Goal: Answer question/provide support: Share knowledge or assist other users

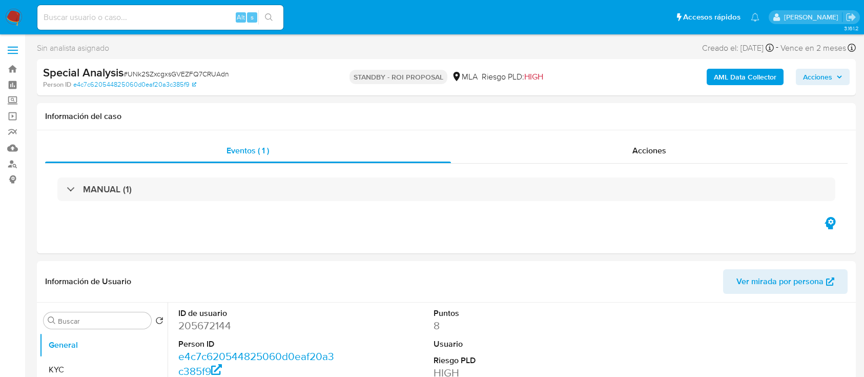
select select "10"
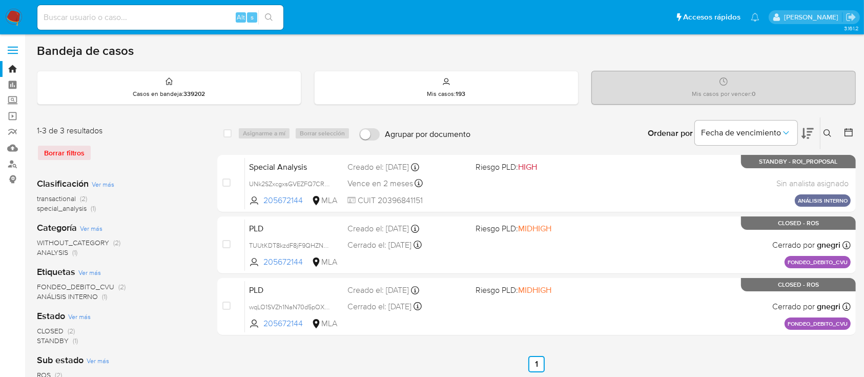
click at [829, 129] on icon at bounding box center [828, 133] width 8 height 8
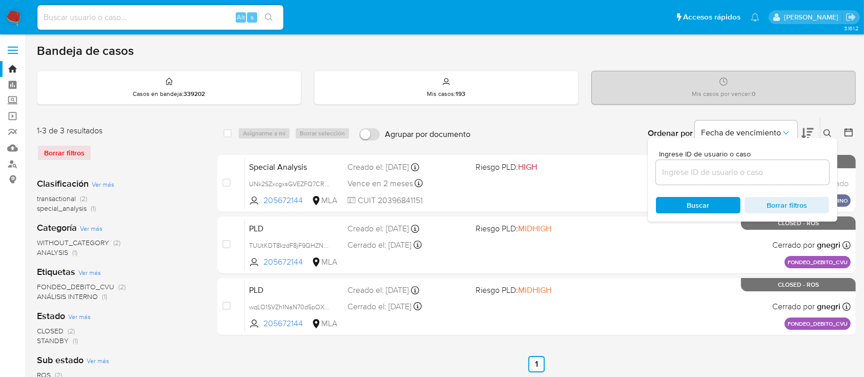
click at [783, 178] on div at bounding box center [742, 172] width 173 height 25
paste input "692793172"
type input "692793172"
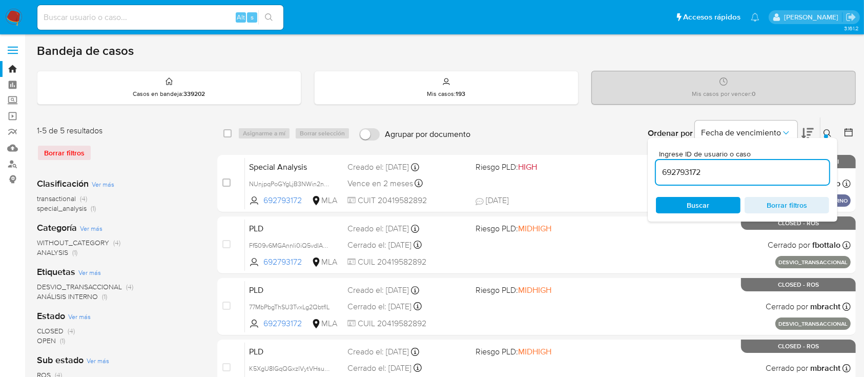
click at [827, 132] on icon at bounding box center [828, 133] width 8 height 8
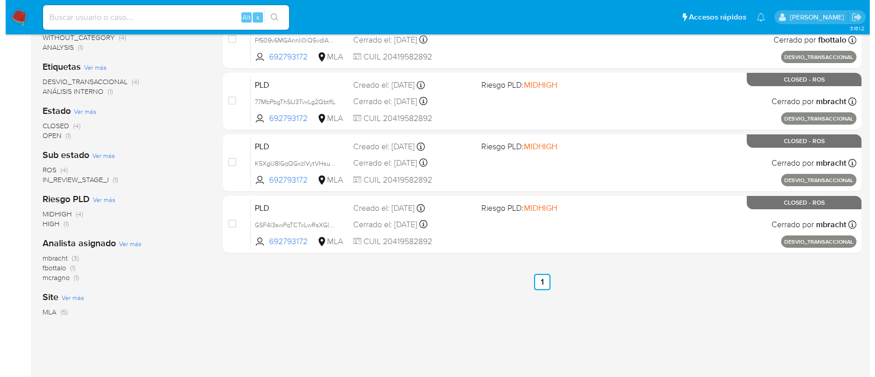
scroll to position [68, 0]
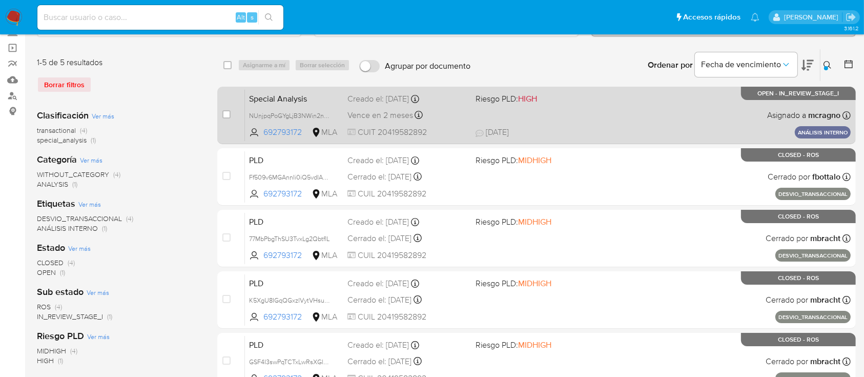
click at [639, 105] on div "Special Analysis NUnjpqPoGYgLjB3NWin2nOXS 692793172 MLA Riesgo PLD: HIGH Creado…" at bounding box center [548, 115] width 606 height 52
click at [223, 116] on input "checkbox" at bounding box center [227, 114] width 8 height 8
checkbox input "true"
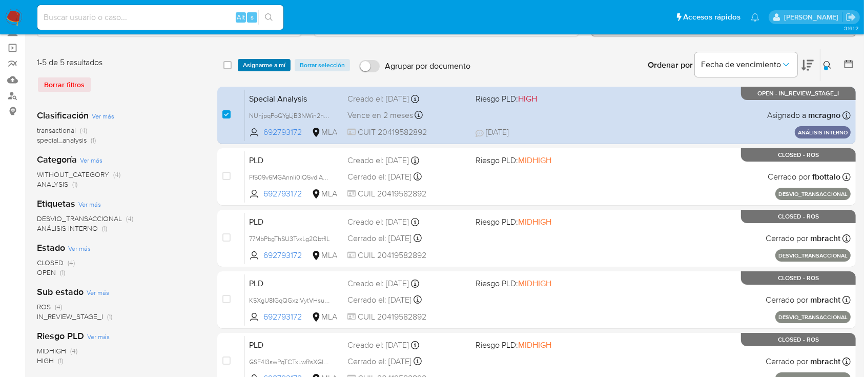
click at [267, 63] on span "Asignarme a mí" at bounding box center [264, 65] width 43 height 10
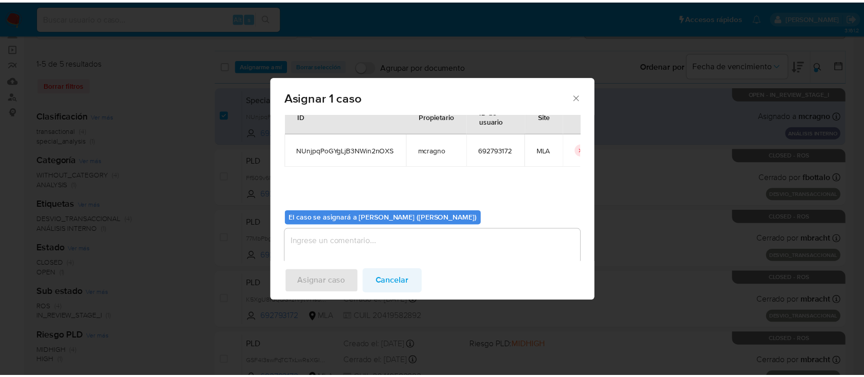
scroll to position [52, 0]
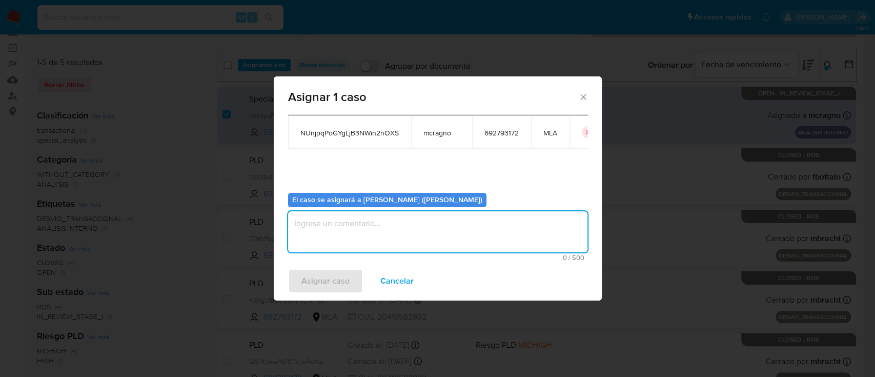
click at [374, 220] on textarea "assign-modal" at bounding box center [437, 231] width 299 height 41
click at [350, 272] on button "Asignar caso" at bounding box center [325, 281] width 75 height 25
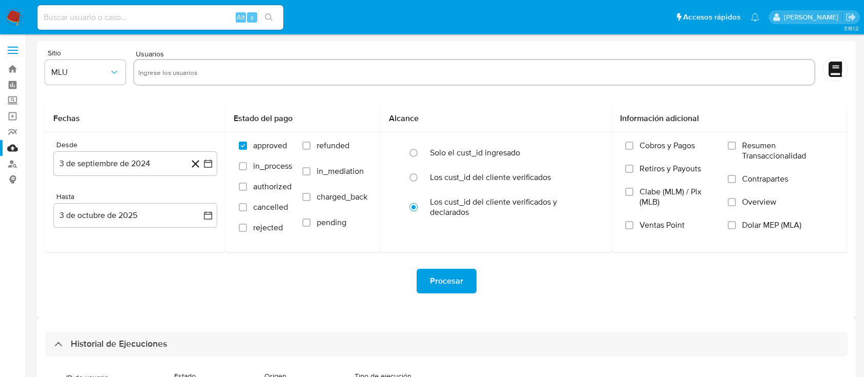
select select "10"
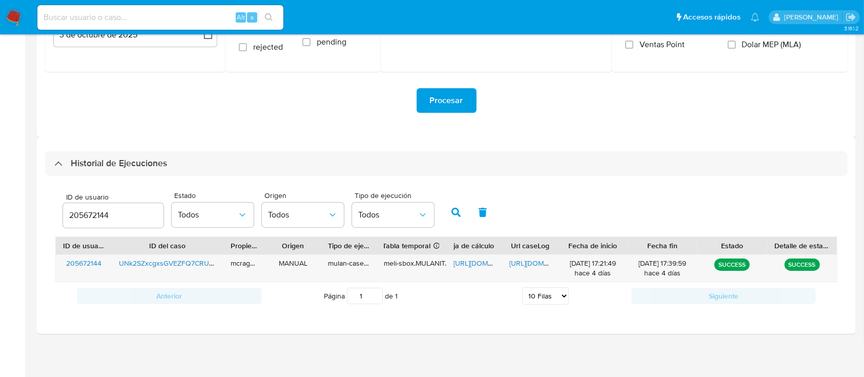
click at [96, 211] on input "205672144" at bounding box center [113, 215] width 100 height 13
drag, startPoint x: 0, startPoint y: 0, endPoint x: 328, endPoint y: 209, distance: 388.5
click at [96, 211] on input "205672144" at bounding box center [113, 215] width 100 height 13
type input "692793172"
click at [457, 211] on icon "button" at bounding box center [456, 212] width 9 height 9
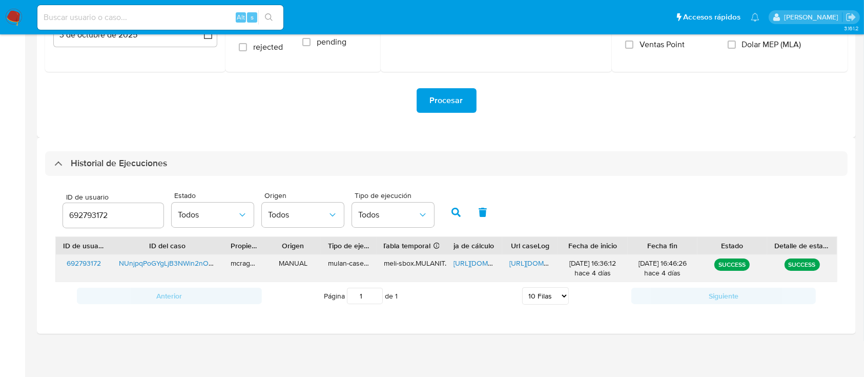
click at [474, 261] on span "https://docs.google.com/spreadsheets/d/1YRQ3pSn-tbVhdSgwQTHdHpPtZ9_2Ul8tFRdbOqg…" at bounding box center [489, 263] width 71 height 10
click at [533, 262] on span "https://docs.google.com/document/d/1Rfy_UyEyoa6S8uuBLIRI0iOJxv3H7GLDJaLB96Kj_TA…" at bounding box center [545, 263] width 71 height 10
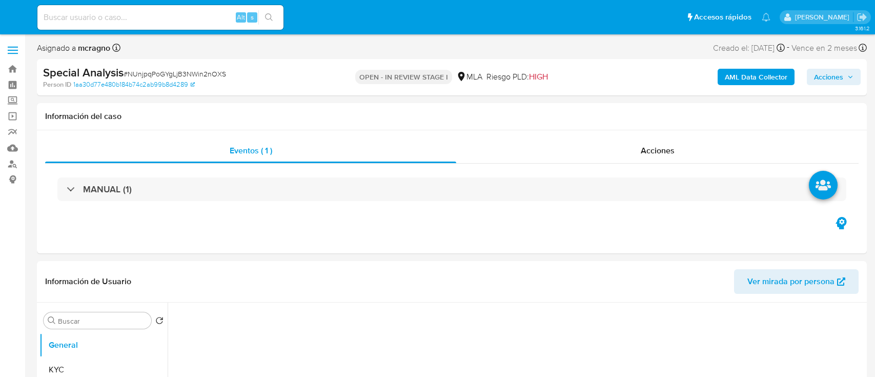
select select "10"
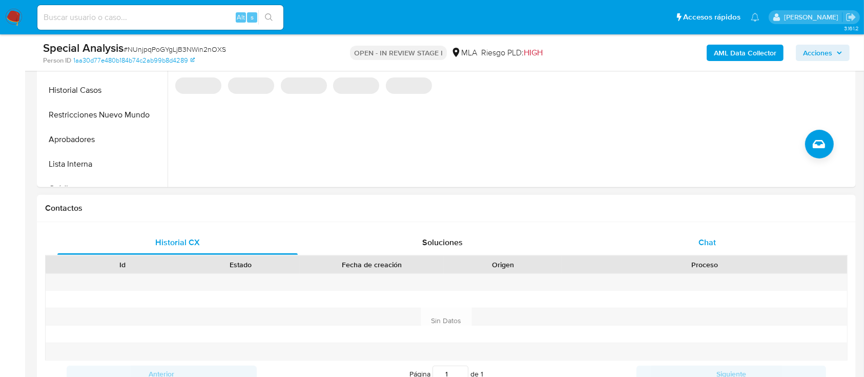
click at [724, 244] on div "Chat" at bounding box center [708, 242] width 240 height 25
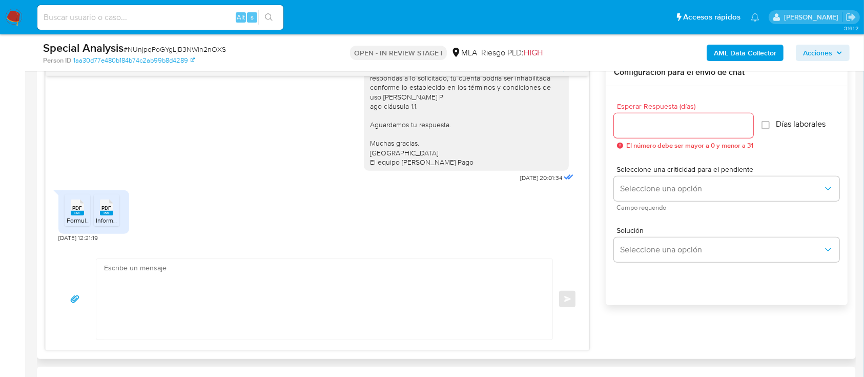
scroll to position [547, 0]
drag, startPoint x: 72, startPoint y: 218, endPoint x: 100, endPoint y: 209, distance: 29.7
click at [74, 218] on span "Formulario de Impresión de Constancia de Monotributo.pdf" at bounding box center [149, 219] width 164 height 9
click at [104, 208] on span "PDF" at bounding box center [107, 207] width 10 height 7
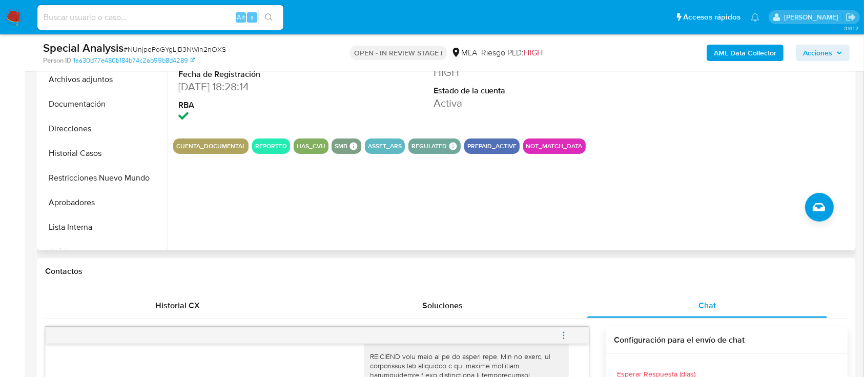
scroll to position [273, 0]
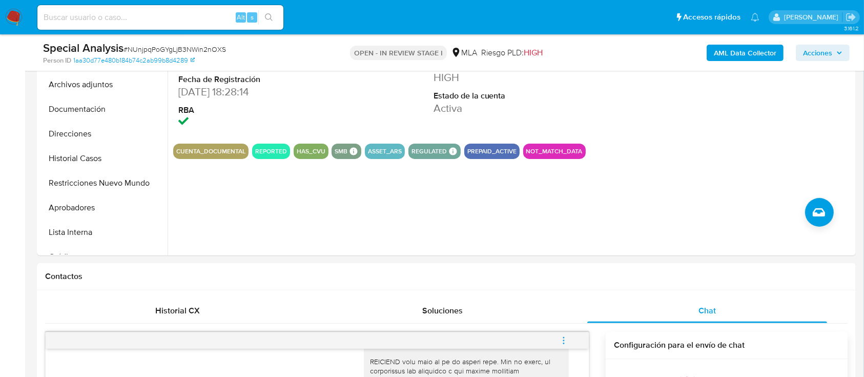
click at [729, 51] on b "AML Data Collector" at bounding box center [745, 53] width 63 height 16
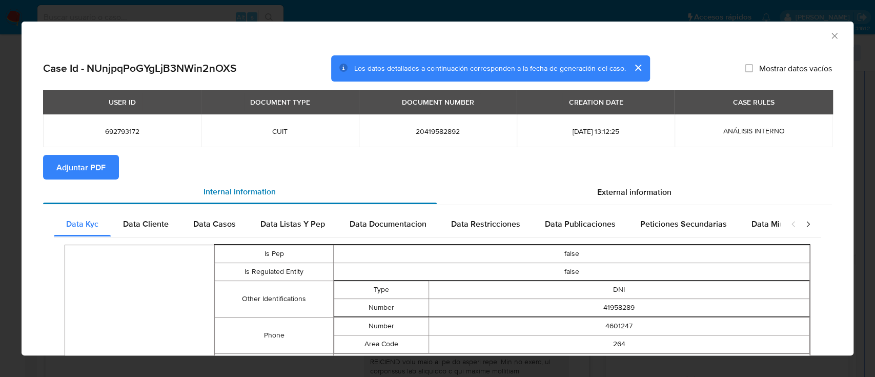
drag, startPoint x: 68, startPoint y: 171, endPoint x: 126, endPoint y: 190, distance: 61.6
click at [69, 171] on span "Adjuntar PDF" at bounding box center [80, 167] width 49 height 23
click at [830, 38] on icon "Cerrar ventana" at bounding box center [835, 36] width 10 height 10
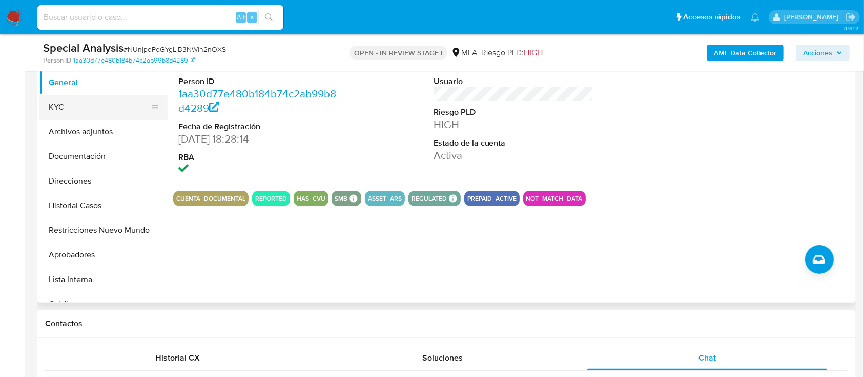
scroll to position [205, 0]
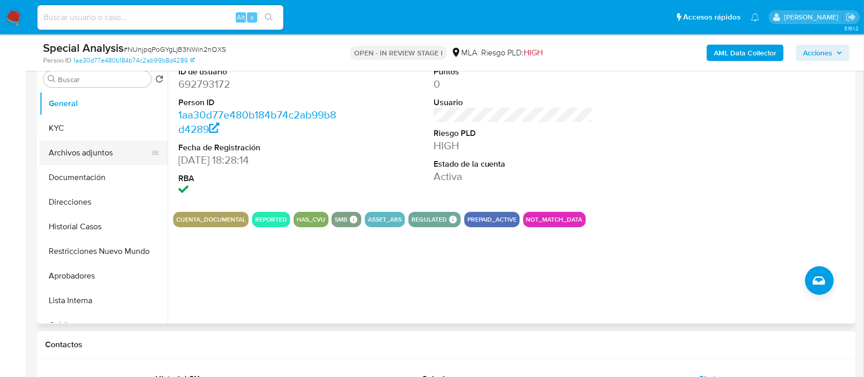
click at [86, 163] on button "Archivos adjuntos" at bounding box center [99, 152] width 120 height 25
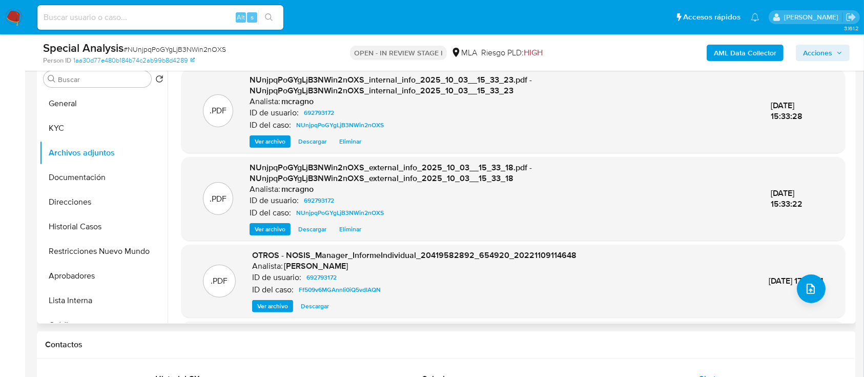
drag, startPoint x: 95, startPoint y: 231, endPoint x: 247, endPoint y: 224, distance: 151.4
click at [96, 230] on button "Historial Casos" at bounding box center [103, 226] width 128 height 25
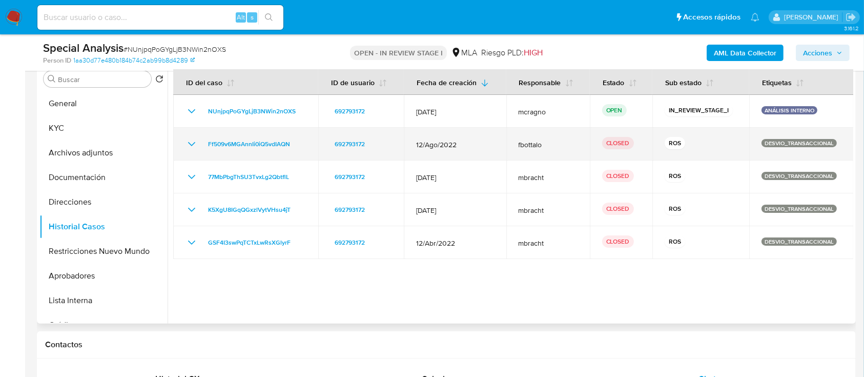
click at [193, 143] on icon "Mostrar/Ocultar" at bounding box center [192, 144] width 12 height 12
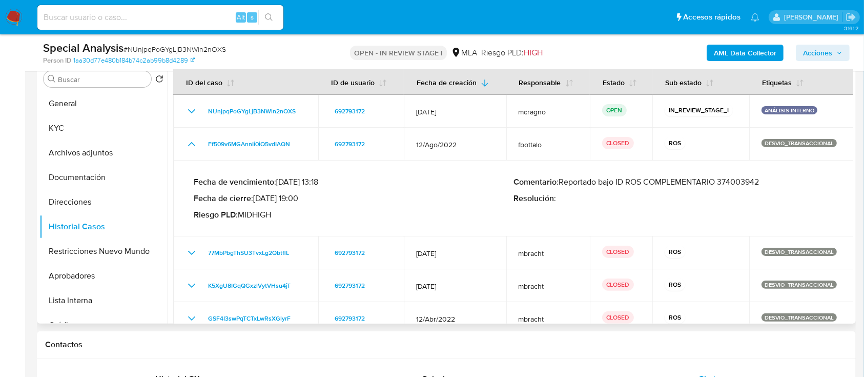
click at [742, 177] on p "Comentario : Reportado bajo ID ROS COMPLEMENTARIO 374003942" at bounding box center [674, 182] width 320 height 10
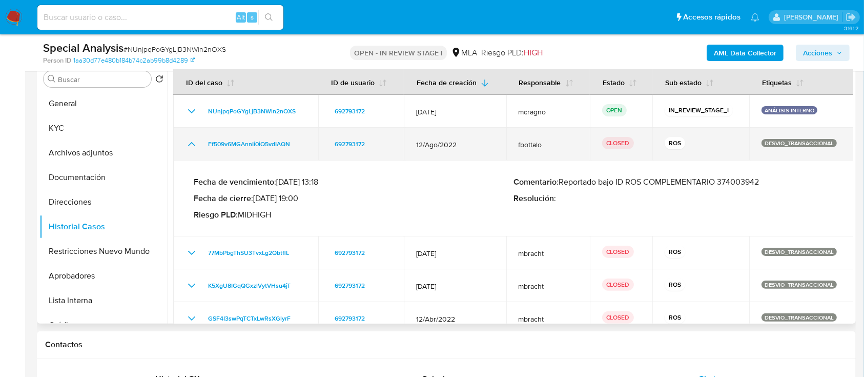
drag, startPoint x: 439, startPoint y: 142, endPoint x: 424, endPoint y: 144, distance: 15.0
click at [439, 142] on span "12/Ago/2022" at bounding box center [455, 144] width 78 height 9
drag, startPoint x: 423, startPoint y: 144, endPoint x: 356, endPoint y: 175, distance: 74.3
click at [431, 144] on span "12/Ago/2022" at bounding box center [455, 144] width 78 height 9
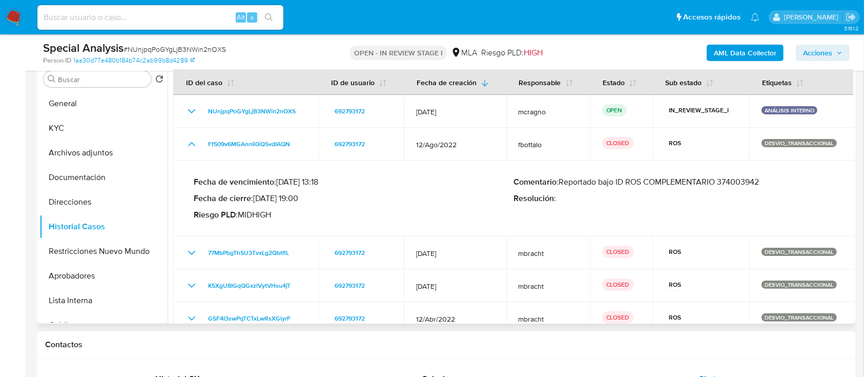
drag, startPoint x: 287, startPoint y: 198, endPoint x: 295, endPoint y: 199, distance: 8.8
click at [295, 199] on p "Fecha de cierre : 12/12/2022 19:00" at bounding box center [354, 198] width 320 height 10
click at [103, 161] on button "Archivos adjuntos" at bounding box center [99, 152] width 120 height 25
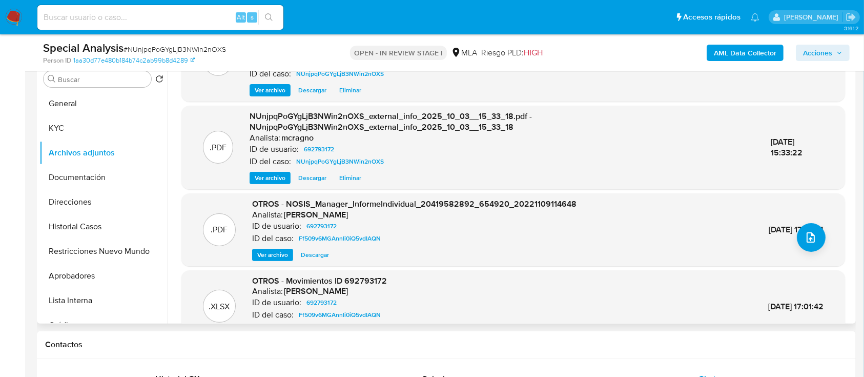
scroll to position [108, 0]
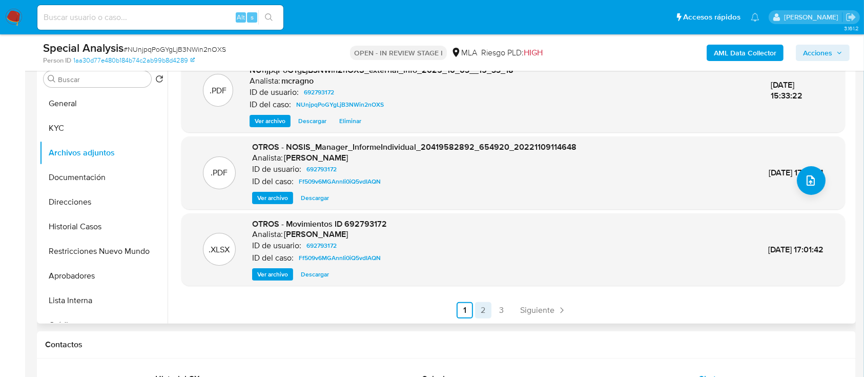
click at [481, 303] on link "2" at bounding box center [483, 310] width 16 height 16
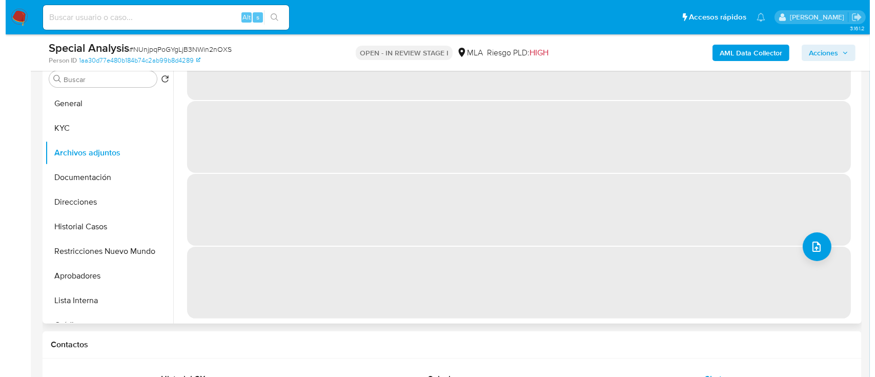
scroll to position [0, 0]
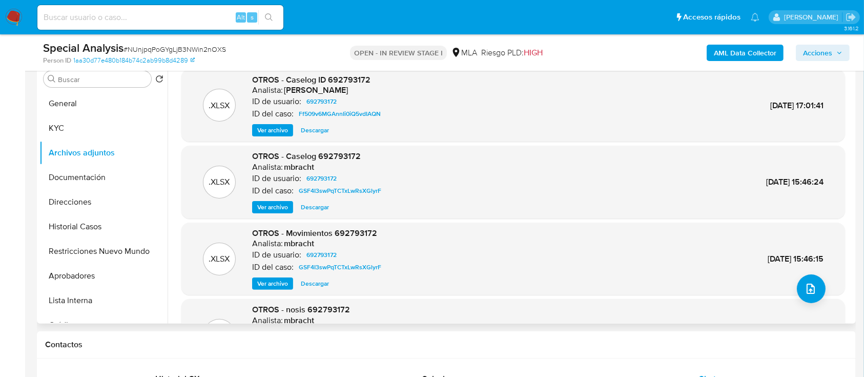
click at [265, 128] on span "Ver archivo" at bounding box center [272, 130] width 31 height 10
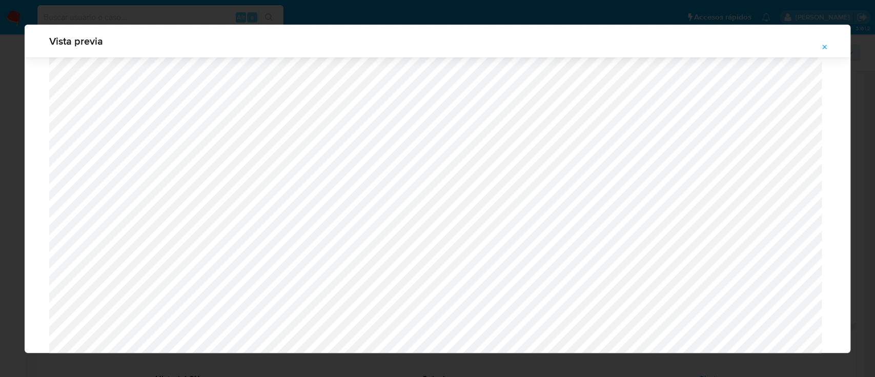
scroll to position [632, 0]
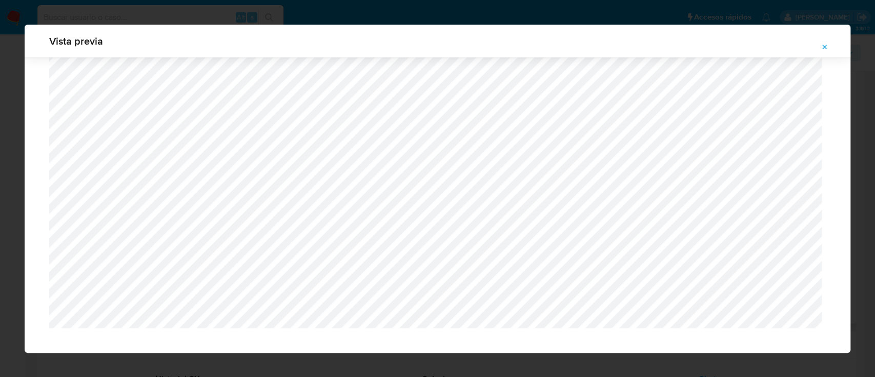
click at [824, 43] on icon "Attachment preview" at bounding box center [825, 47] width 8 height 8
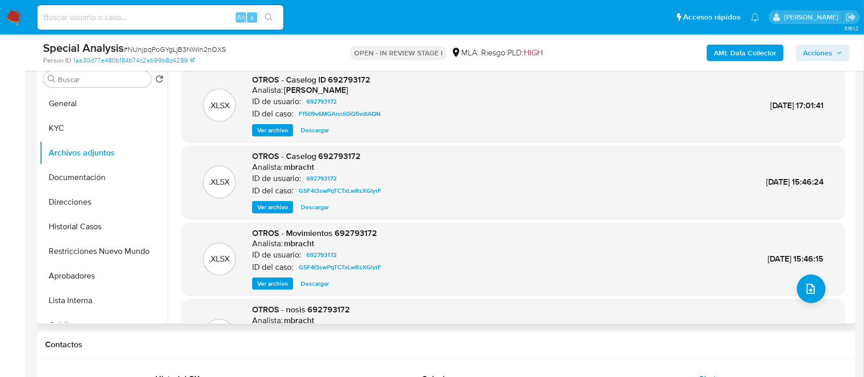
scroll to position [68, 0]
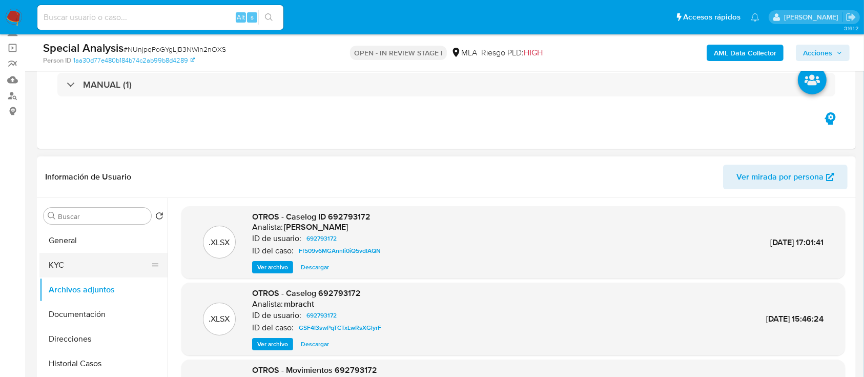
click at [68, 263] on button "KYC" at bounding box center [99, 265] width 120 height 25
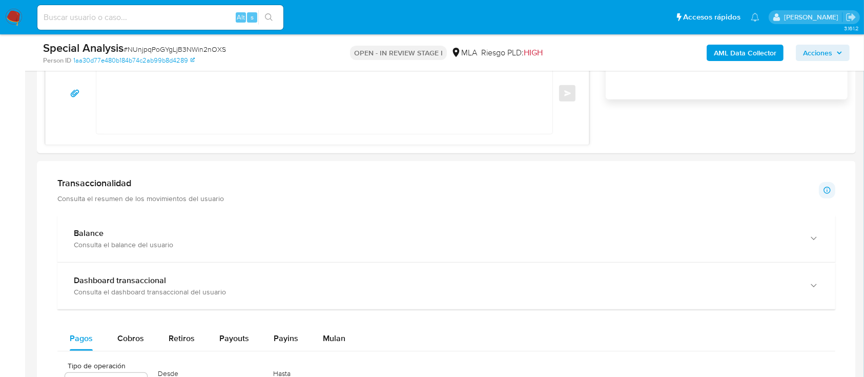
scroll to position [683, 0]
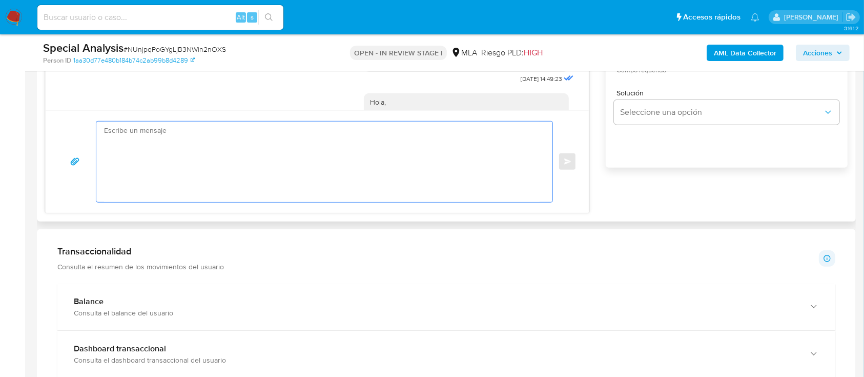
click at [369, 170] on textarea at bounding box center [322, 162] width 436 height 80
paste textarea "Hola, Muchas gracias por la respuesta. Analizamos tu caso y notamos que la info…"
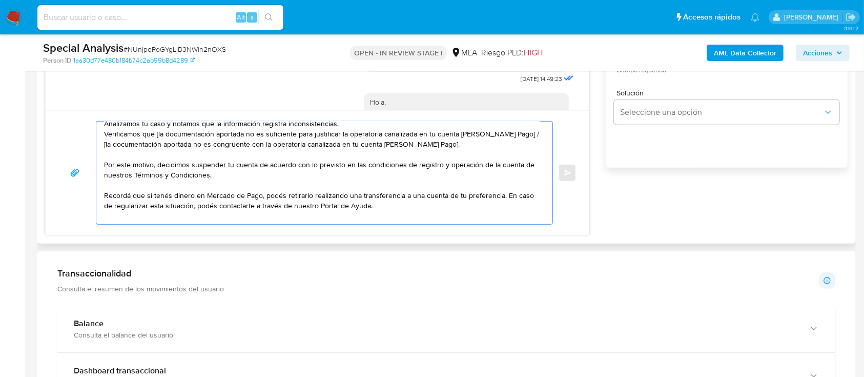
scroll to position [0, 0]
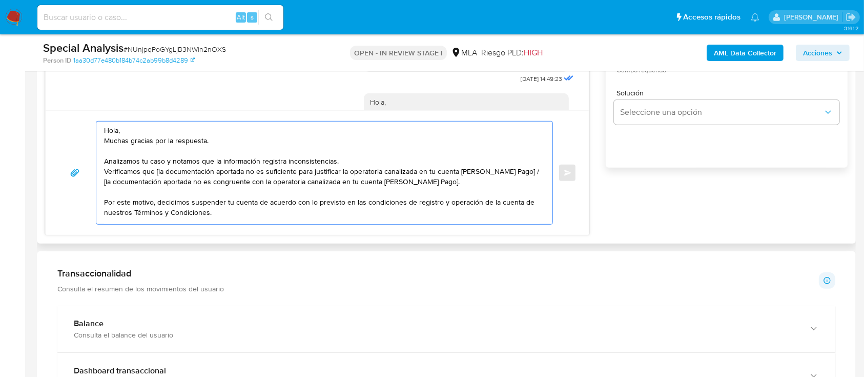
drag, startPoint x: 224, startPoint y: 136, endPoint x: 125, endPoint y: 138, distance: 99.5
click at [104, 138] on textarea "Hola, Muchas gracias por la respuesta. Analizamos tu caso y notamos que la info…" at bounding box center [322, 173] width 436 height 103
drag, startPoint x: 294, startPoint y: 174, endPoint x: 348, endPoint y: 165, distance: 54.1
click at [348, 165] on textarea "Hola, Analizamos tu caso y notamos que la información registra inconsistencias.…" at bounding box center [322, 173] width 436 height 103
click at [268, 151] on textarea "Hola, Analizamos tu caso y notamos que la información registra inconsistencias.…" at bounding box center [322, 173] width 436 height 103
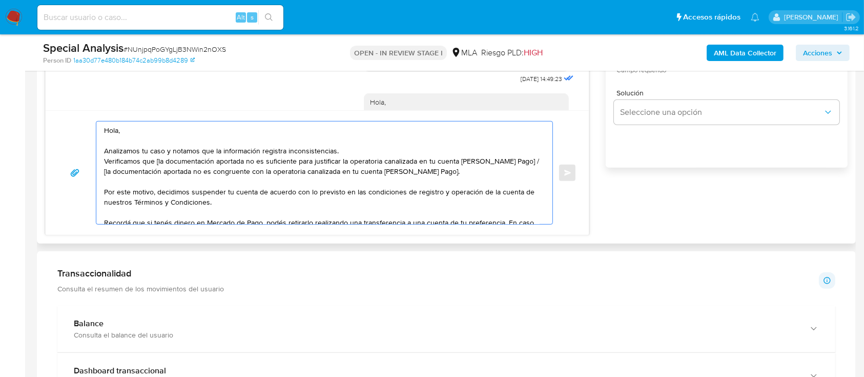
click at [356, 151] on textarea "Hola, Analizamos tu caso y notamos que la información registra inconsistencias.…" at bounding box center [322, 173] width 436 height 103
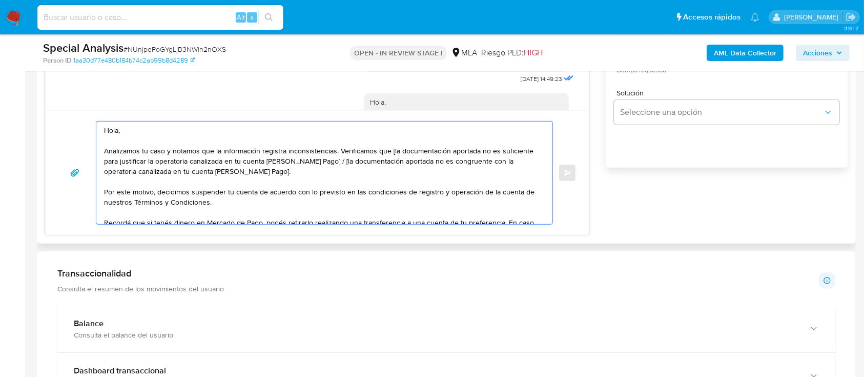
drag, startPoint x: 321, startPoint y: 161, endPoint x: 325, endPoint y: 170, distance: 9.9
click at [325, 170] on textarea "Hola, Analizamos tu caso y notamos que la información registra inconsistencias.…" at bounding box center [322, 173] width 436 height 103
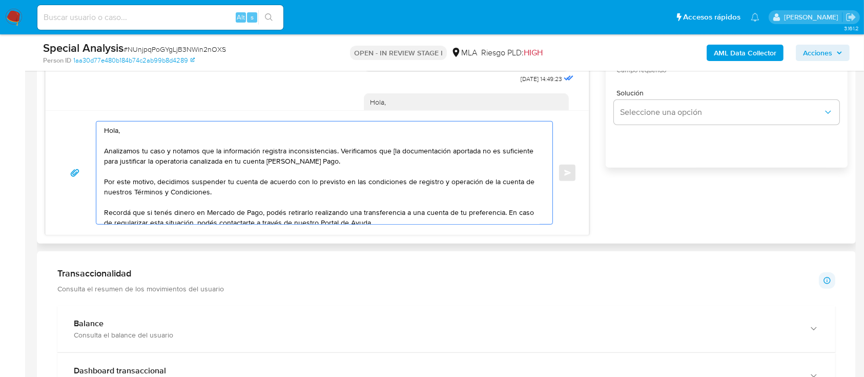
drag, startPoint x: 391, startPoint y: 151, endPoint x: 396, endPoint y: 151, distance: 5.6
click at [393, 151] on textarea "Hola, Analizamos tu caso y notamos que la información registra inconsistencias.…" at bounding box center [322, 173] width 436 height 103
type textarea "Hola, Analizamos tu caso y notamos que la información registra inconsistencias.…"
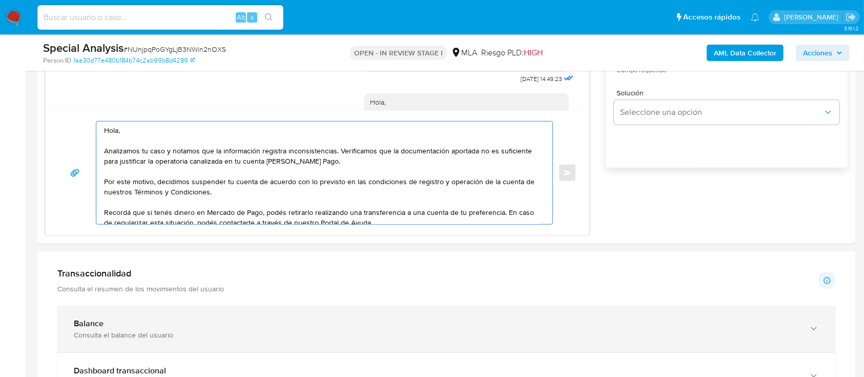
scroll to position [30, 0]
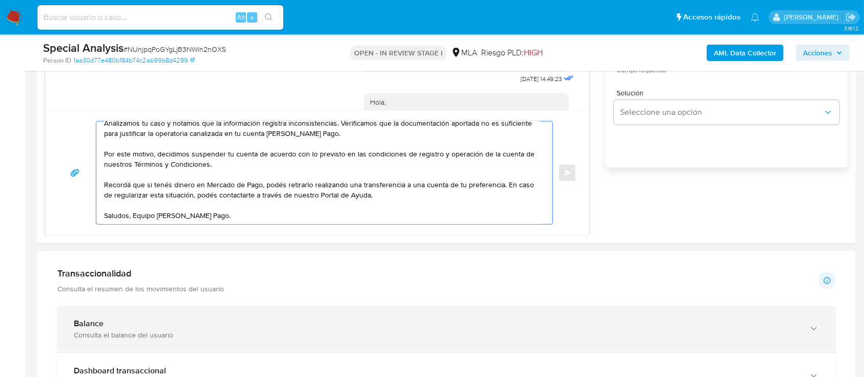
drag, startPoint x: 106, startPoint y: 128, endPoint x: 423, endPoint y: 311, distance: 365.7
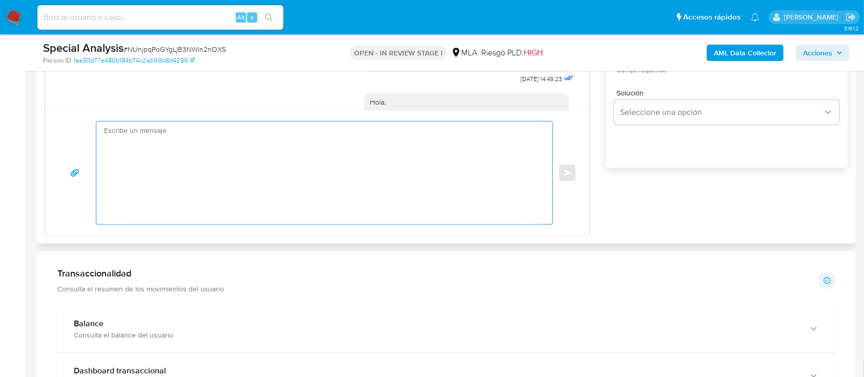
scroll to position [0, 0]
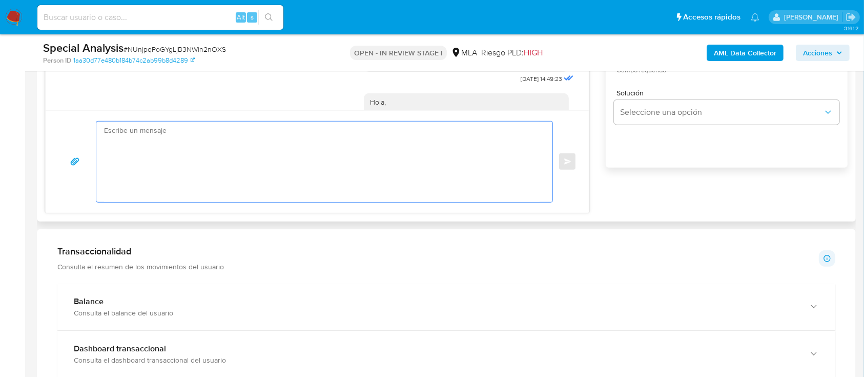
paste textarea "Hola XXX, Muchas gracias por la respuesta. Analizamos tu caso y verificamos que…"
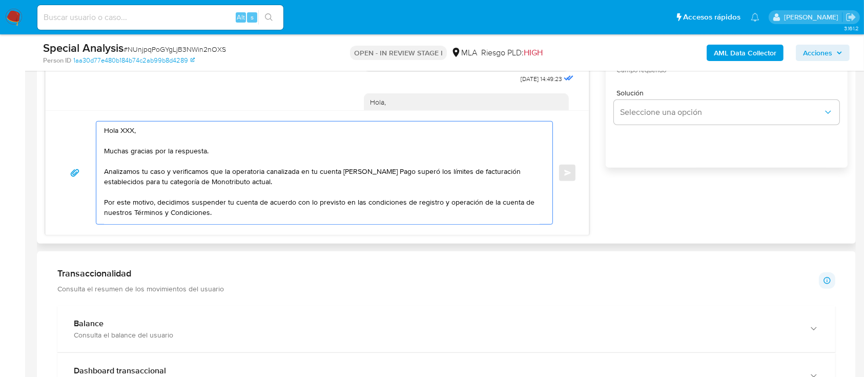
click at [157, 130] on textarea "Hola XXX, Muchas gracias por la respuesta. Analizamos tu caso y verificamos que…" at bounding box center [322, 173] width 436 height 103
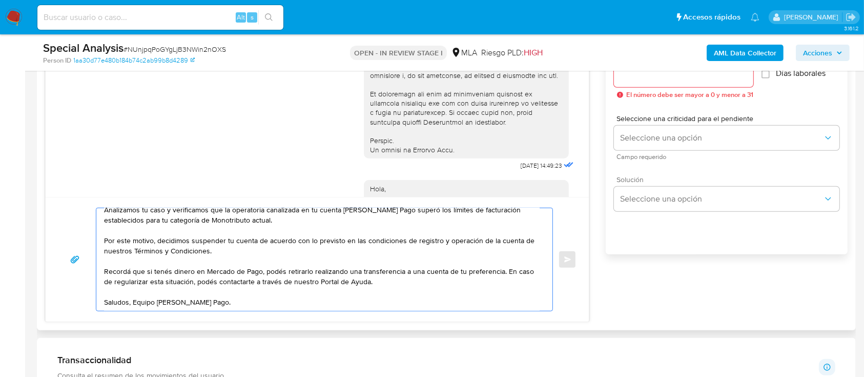
scroll to position [547, 0]
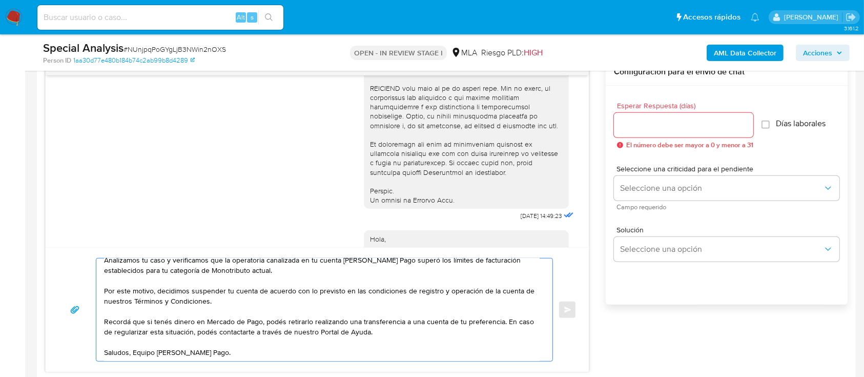
type textarea "Hola, Muchas gracias por la respuesta. Analizamos tu caso y verificamos que la …"
click at [655, 132] on div at bounding box center [683, 125] width 139 height 25
click at [656, 128] on input "Esperar Respuesta (días)" at bounding box center [683, 124] width 139 height 13
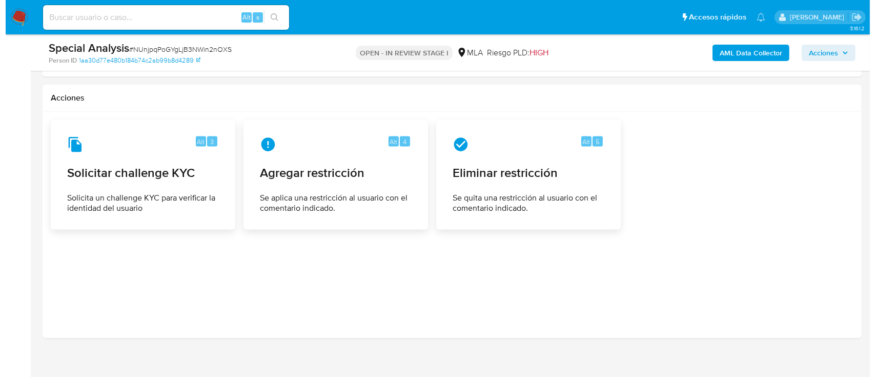
scroll to position [1617, 0]
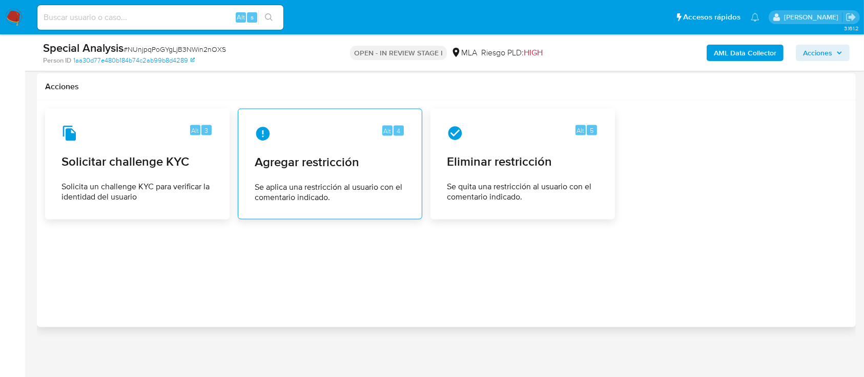
type input "0"
click at [261, 151] on div "Alt 4 Agregar restricción Se aplica una restricción al usuario con el comentari…" at bounding box center [330, 163] width 167 height 93
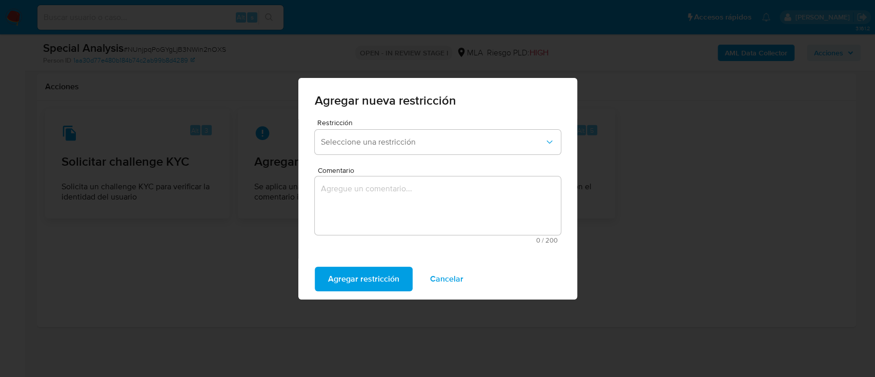
click at [469, 137] on span "Seleccione una restricción" at bounding box center [433, 142] width 224 height 10
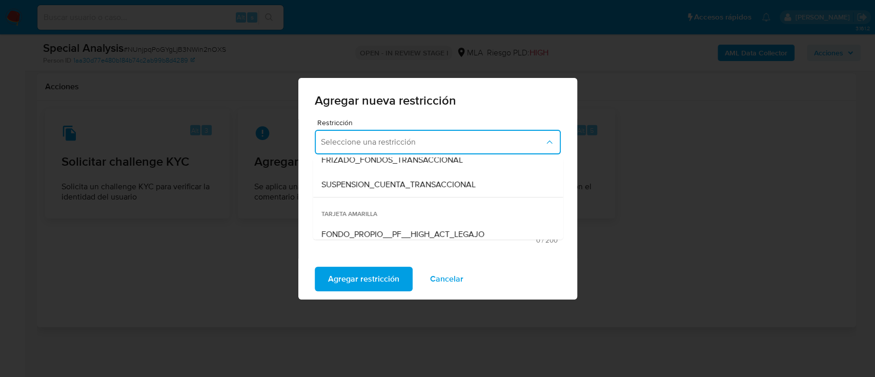
scroll to position [135, 0]
click at [496, 185] on div "SUSPENSION_CUENTA_TRANSACCIONAL" at bounding box center [435, 182] width 228 height 25
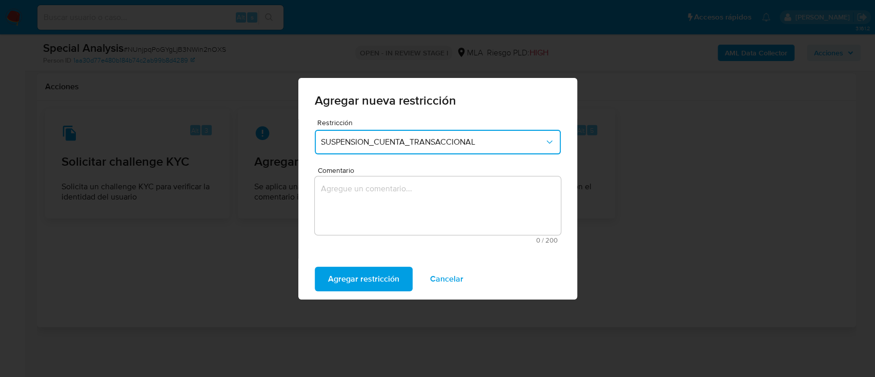
click at [430, 208] on textarea "Comentario" at bounding box center [438, 205] width 246 height 58
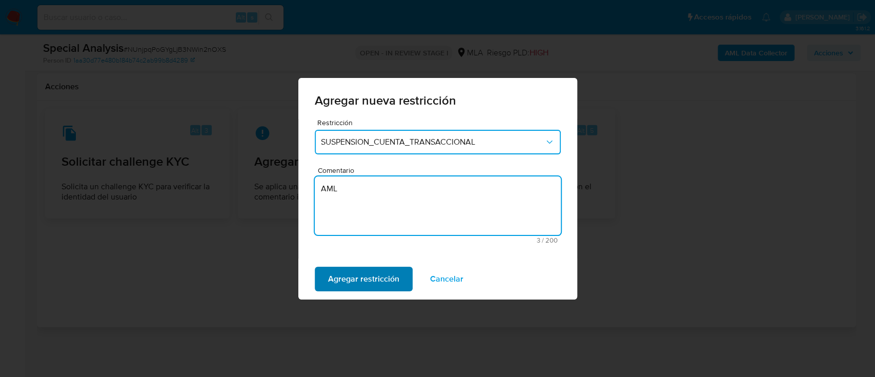
type textarea "AML"
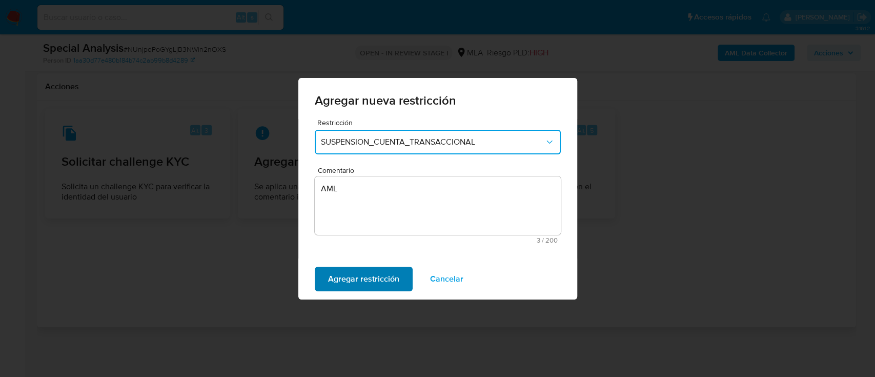
click at [369, 276] on span "Agregar restricción" at bounding box center [363, 279] width 71 height 23
click at [350, 275] on span "Confirmar" at bounding box center [346, 279] width 37 height 23
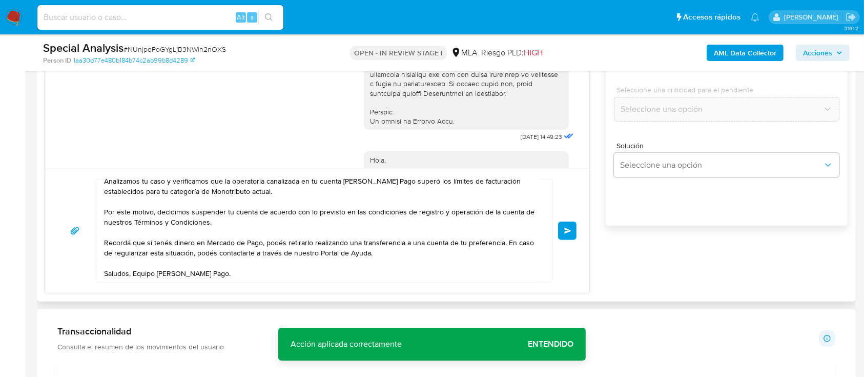
scroll to position [655, 0]
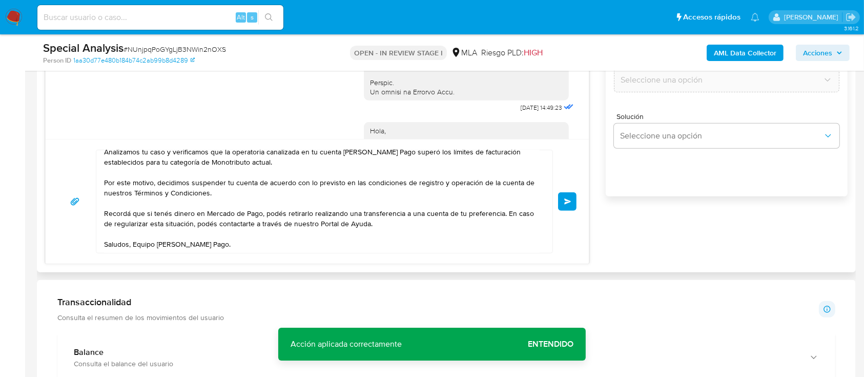
click at [569, 198] on span "Enviar" at bounding box center [568, 201] width 7 height 6
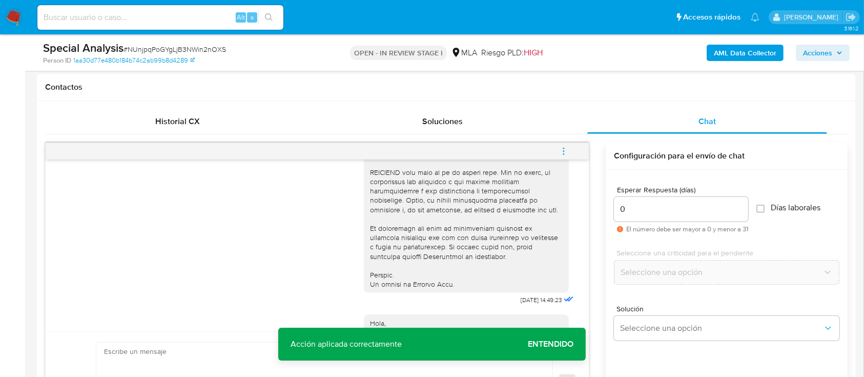
scroll to position [0, 0]
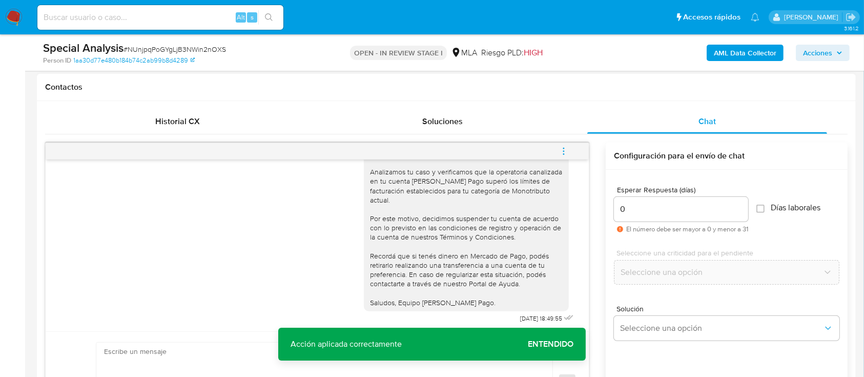
click at [550, 142] on button "menu-action" at bounding box center [564, 151] width 34 height 25
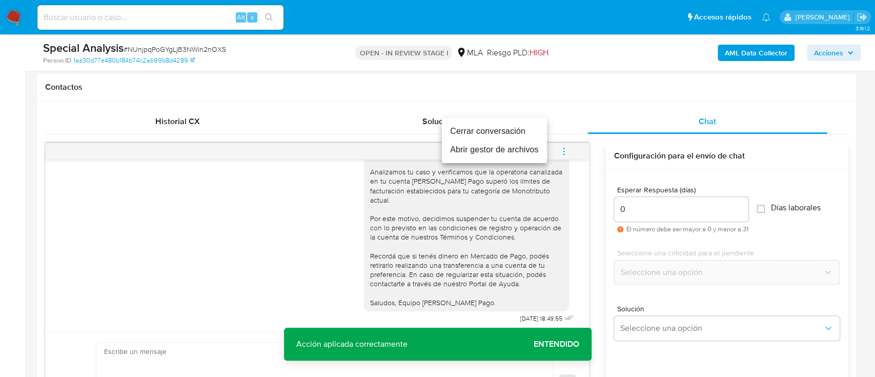
click at [521, 128] on li "Cerrar conversación" at bounding box center [494, 131] width 105 height 18
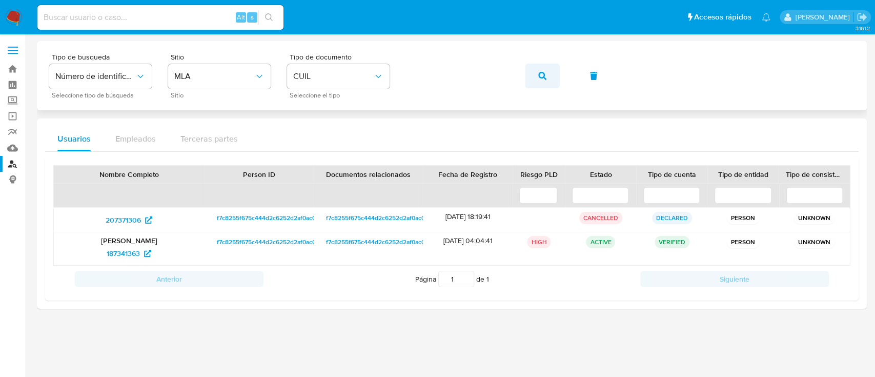
click at [544, 77] on icon "button" at bounding box center [542, 76] width 8 height 8
click at [130, 258] on span "630730948" at bounding box center [123, 253] width 37 height 16
click at [556, 73] on button "button" at bounding box center [542, 76] width 35 height 25
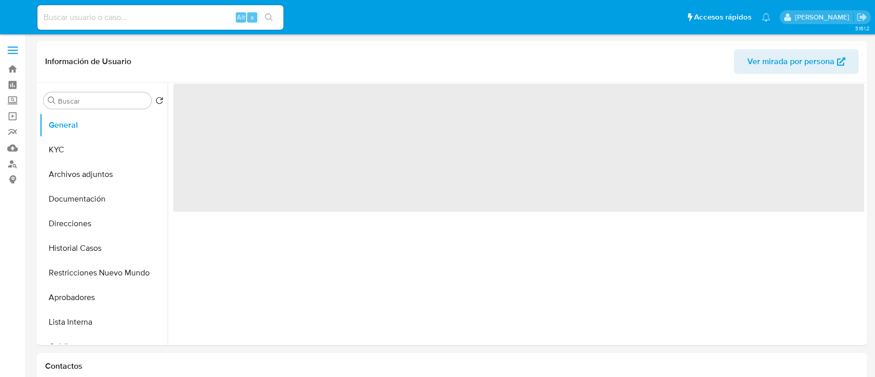
select select "10"
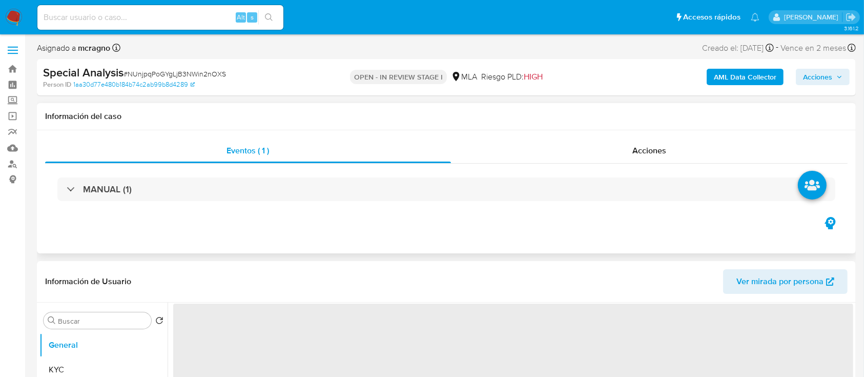
select select "10"
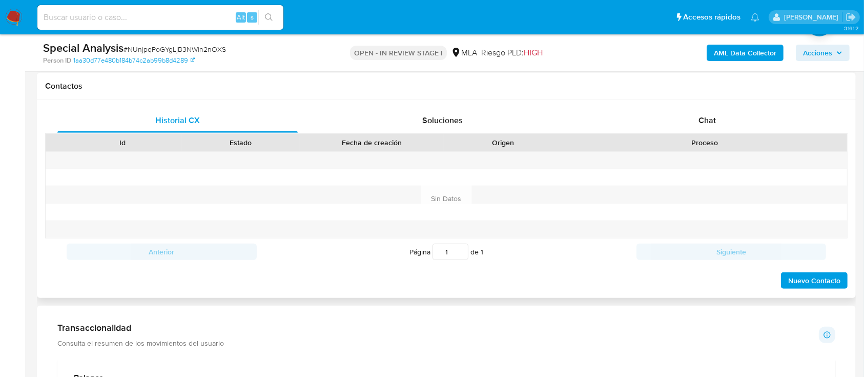
scroll to position [478, 0]
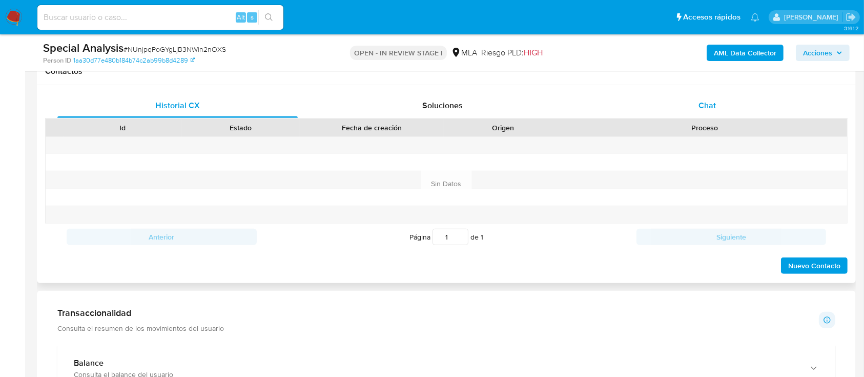
click at [730, 102] on div "Chat" at bounding box center [708, 105] width 240 height 25
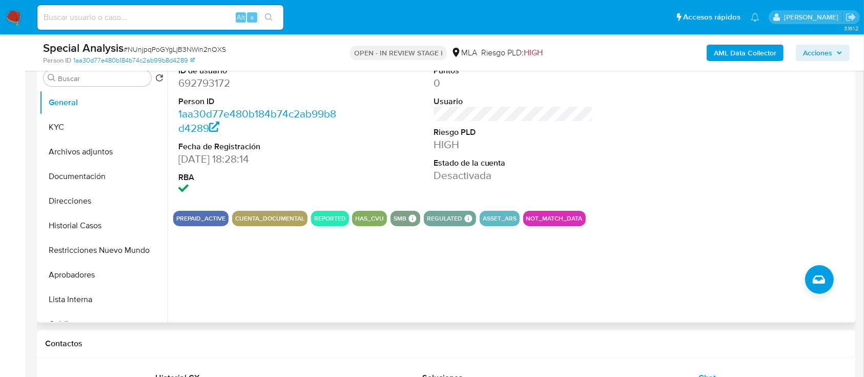
scroll to position [205, 0]
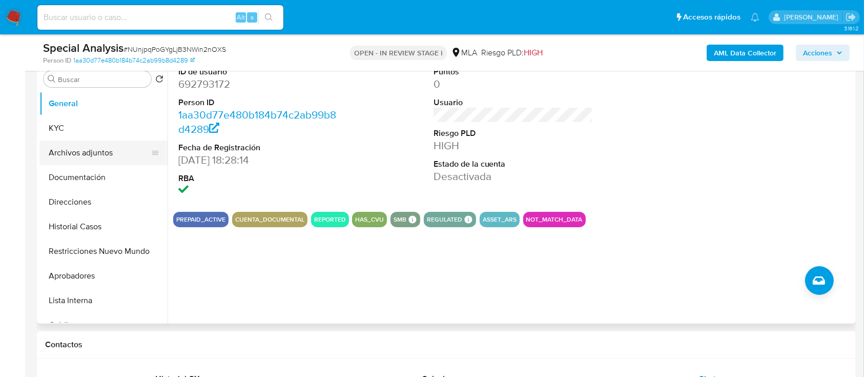
drag, startPoint x: 89, startPoint y: 149, endPoint x: 246, endPoint y: 169, distance: 158.2
click at [90, 149] on button "Archivos adjuntos" at bounding box center [103, 152] width 128 height 25
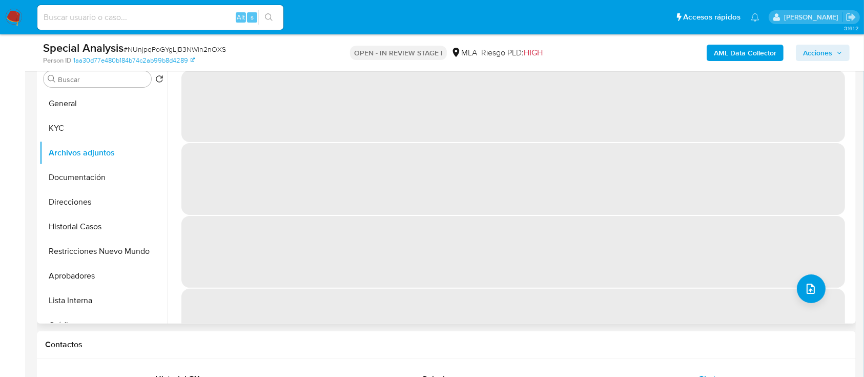
scroll to position [43, 0]
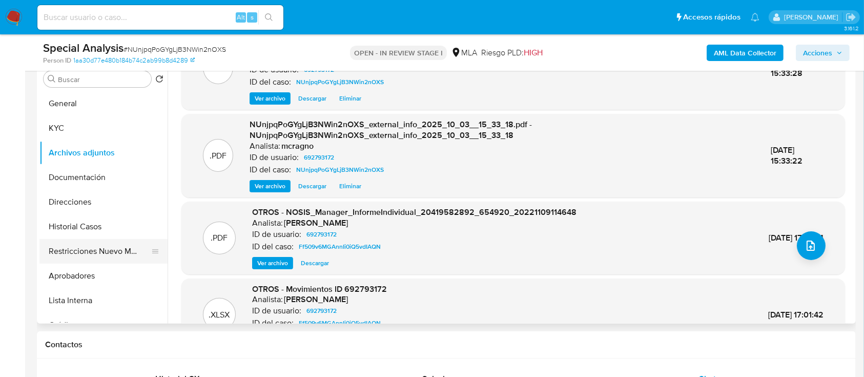
click at [100, 247] on button "Restricciones Nuevo Mundo" at bounding box center [99, 251] width 120 height 25
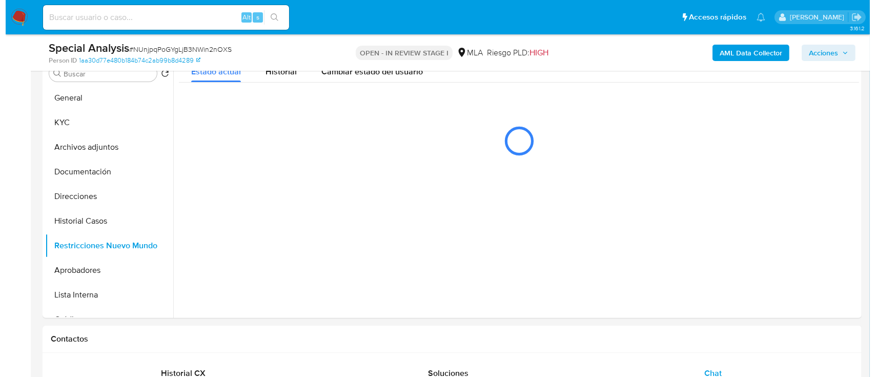
scroll to position [209, 0]
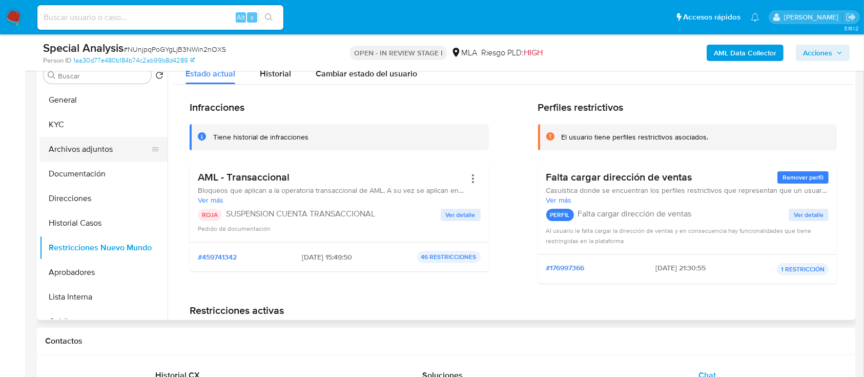
click at [81, 147] on button "Archivos adjuntos" at bounding box center [99, 149] width 120 height 25
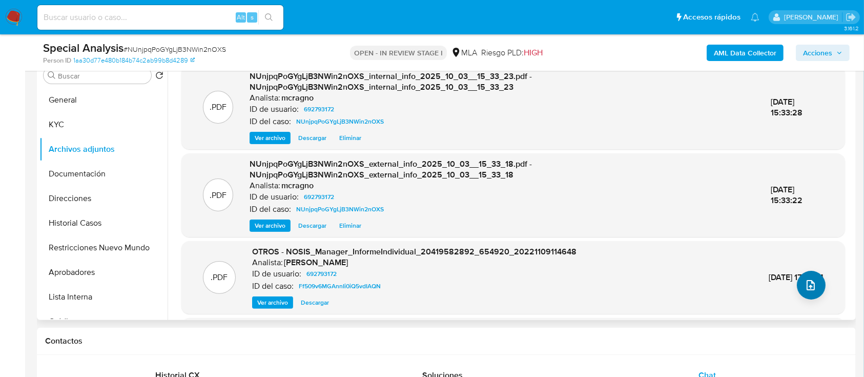
click at [790, 289] on div ".PDF OTROS - NOSIS_Manager_InformeIndividual_20419582892_654920_20221109114648 …" at bounding box center [514, 277] width 654 height 63
click at [809, 285] on icon "upload-file" at bounding box center [811, 285] width 12 height 12
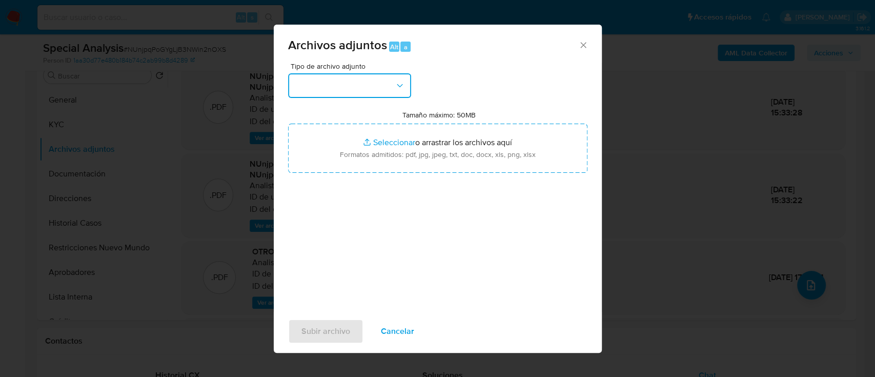
click at [389, 86] on button "button" at bounding box center [349, 85] width 123 height 25
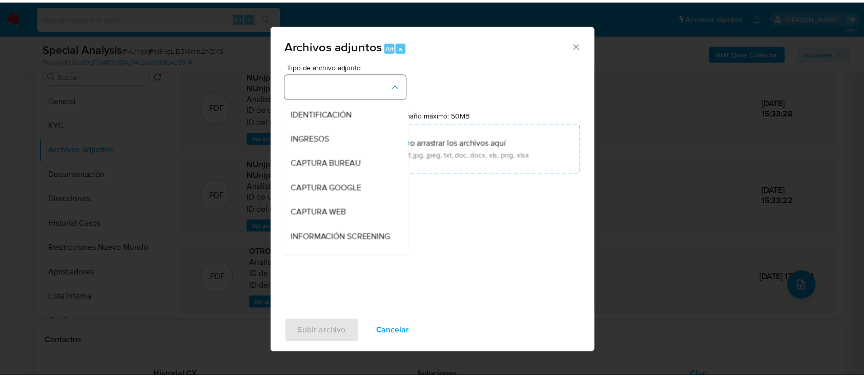
scroll to position [68, 0]
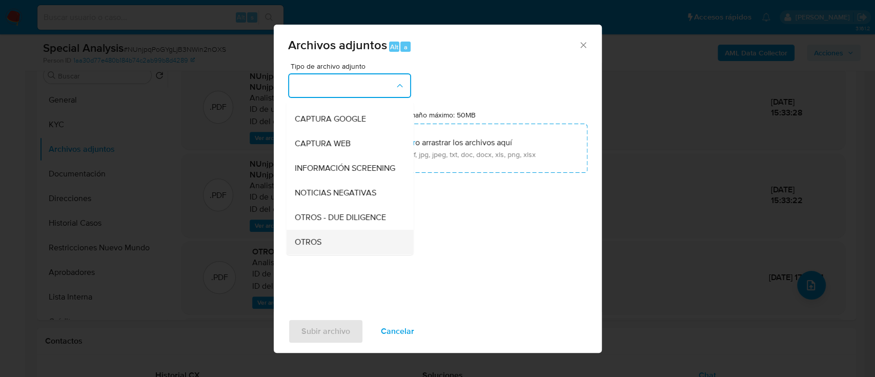
click at [332, 245] on div "OTROS" at bounding box center [346, 242] width 105 height 25
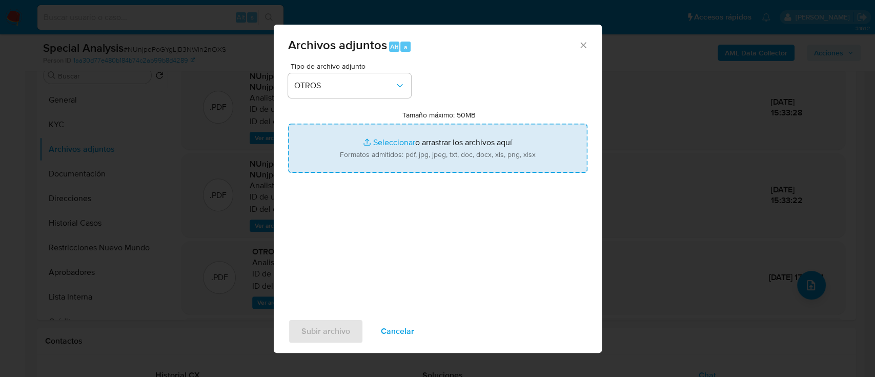
click at [412, 160] on input "Tamaño máximo: 50MB Seleccionar archivos" at bounding box center [437, 148] width 299 height 49
type input "C:\fakepath\692793172 - Explicacion cliente.pdf"
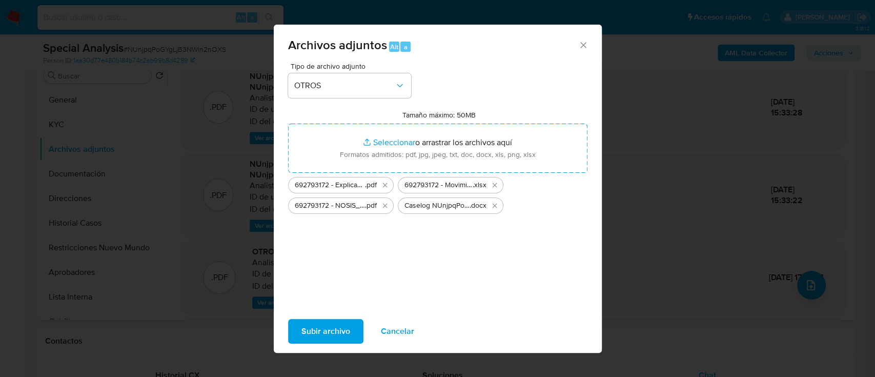
click at [348, 331] on span "Subir archivo" at bounding box center [325, 331] width 49 height 23
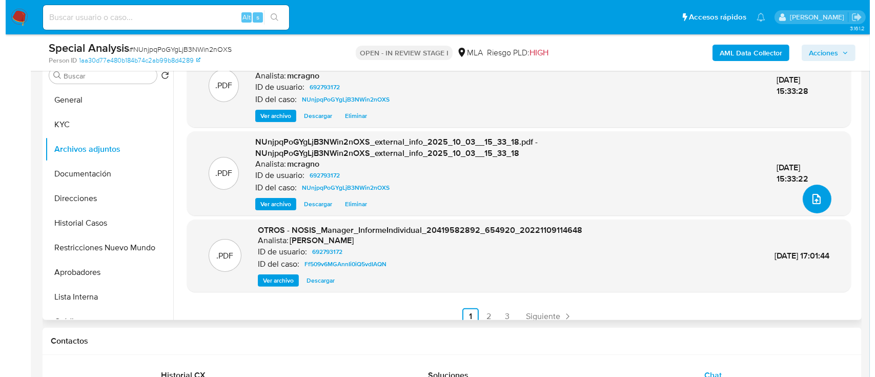
scroll to position [96, 0]
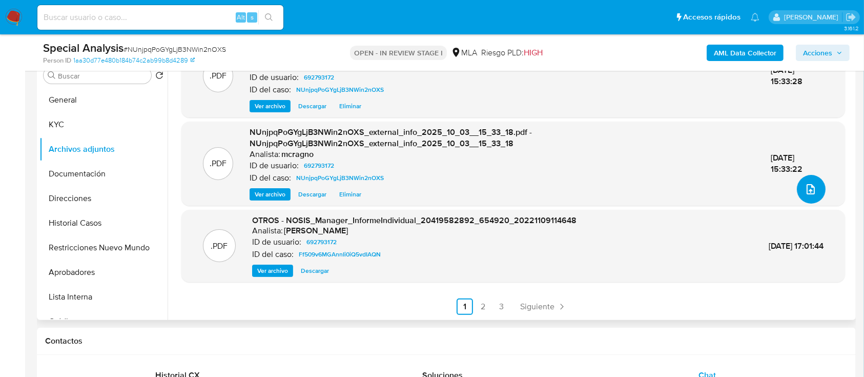
click at [808, 186] on icon "upload-file" at bounding box center [811, 189] width 12 height 12
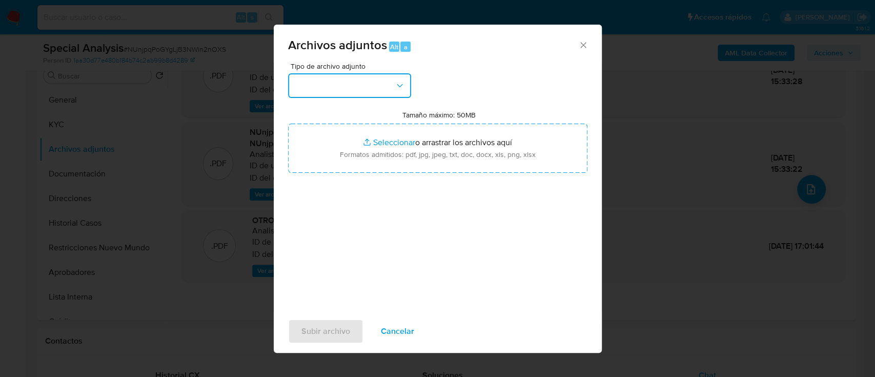
drag, startPoint x: 394, startPoint y: 85, endPoint x: 392, endPoint y: 95, distance: 10.4
click at [394, 85] on button "button" at bounding box center [349, 85] width 123 height 25
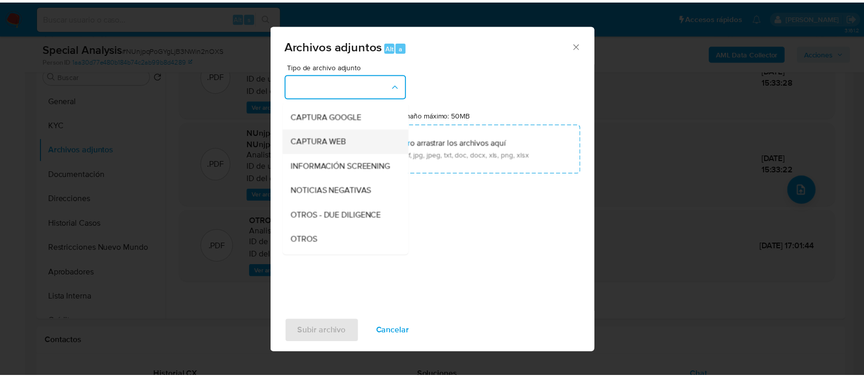
scroll to position [136, 0]
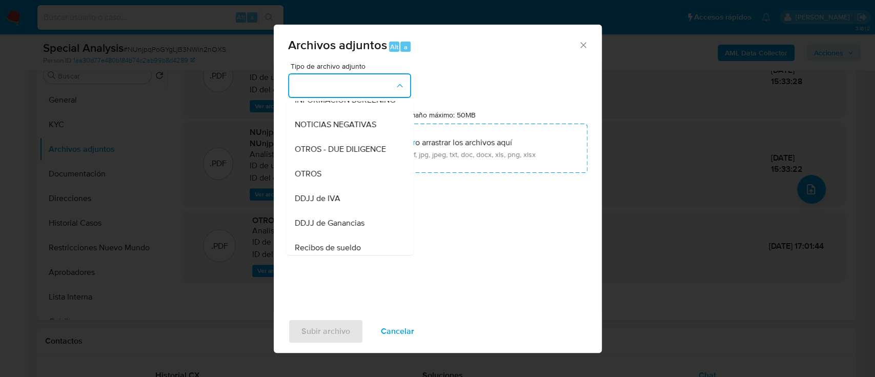
click at [338, 186] on div "OTROS" at bounding box center [346, 174] width 105 height 25
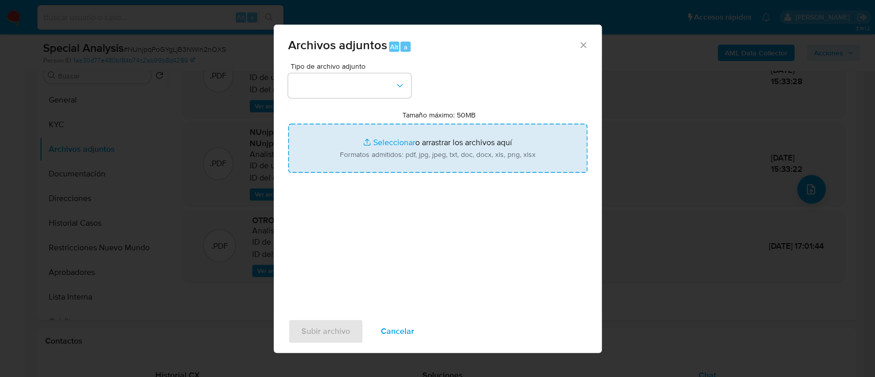
click at [387, 154] on input "Tamaño máximo: 50MB Seleccionar archivos" at bounding box center [437, 148] width 299 height 49
type input "C:\fakepath\Caselog NUnjpqPoGYgLjB3NWin2nOXS_2025_09_29_15_44_19.docx"
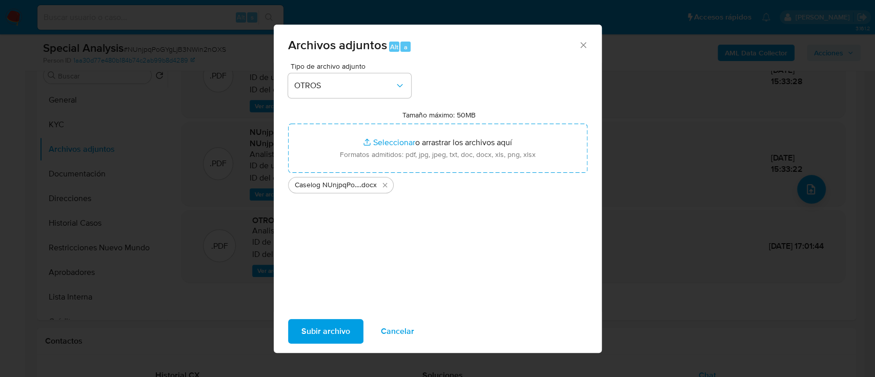
drag, startPoint x: 387, startPoint y: 154, endPoint x: 309, endPoint y: 337, distance: 198.9
click at [309, 337] on span "Subir archivo" at bounding box center [325, 331] width 49 height 23
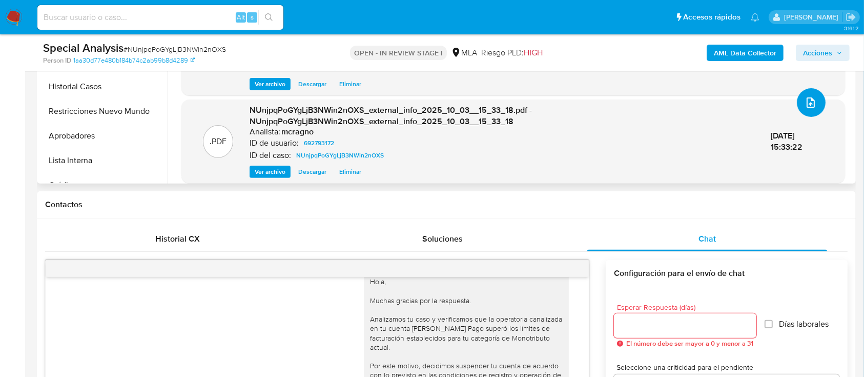
scroll to position [84, 0]
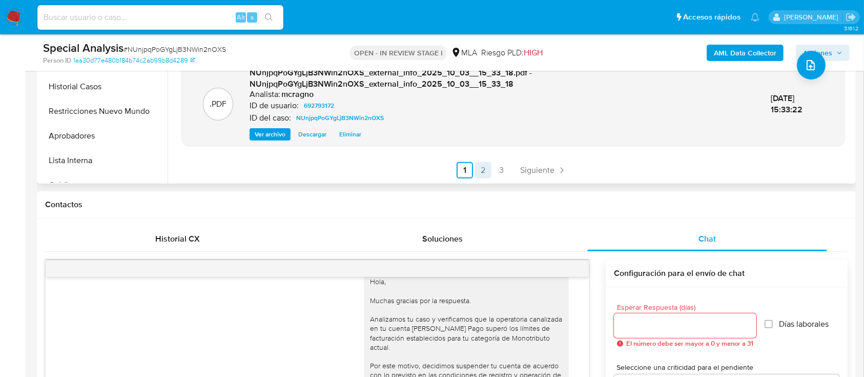
click at [481, 172] on link "2" at bounding box center [483, 170] width 16 height 16
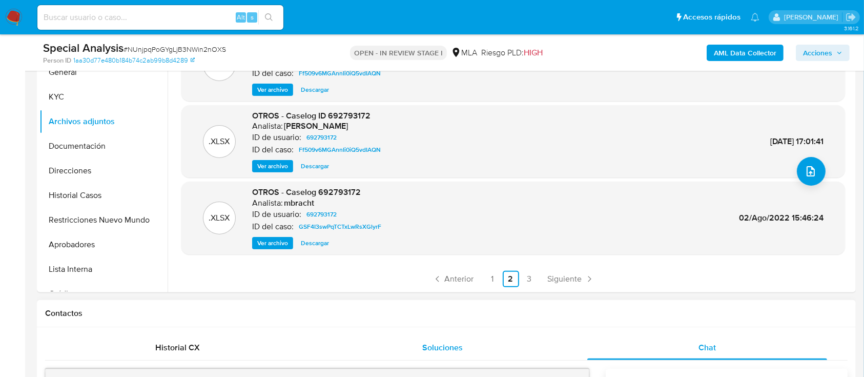
scroll to position [277, 0]
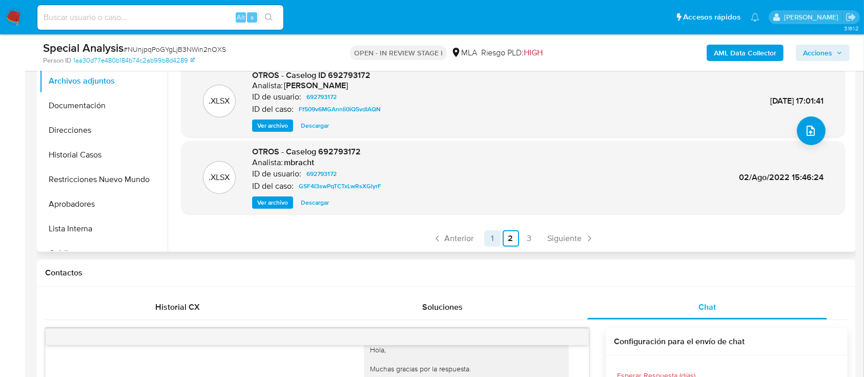
click at [487, 231] on link "1" at bounding box center [493, 238] width 16 height 16
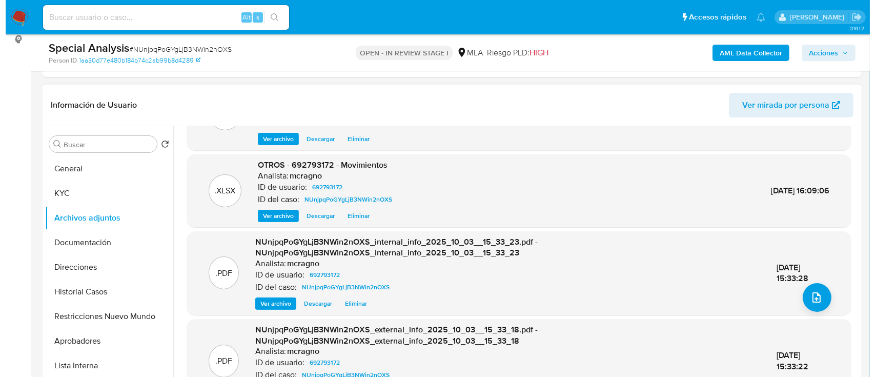
scroll to position [0, 0]
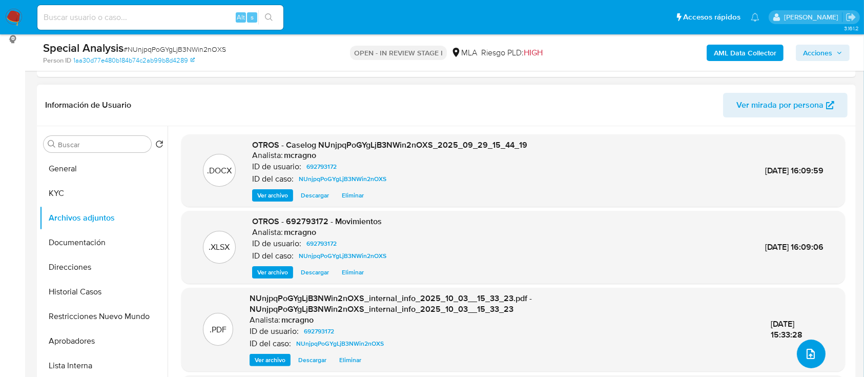
click at [812, 353] on icon "upload-file" at bounding box center [811, 354] width 12 height 12
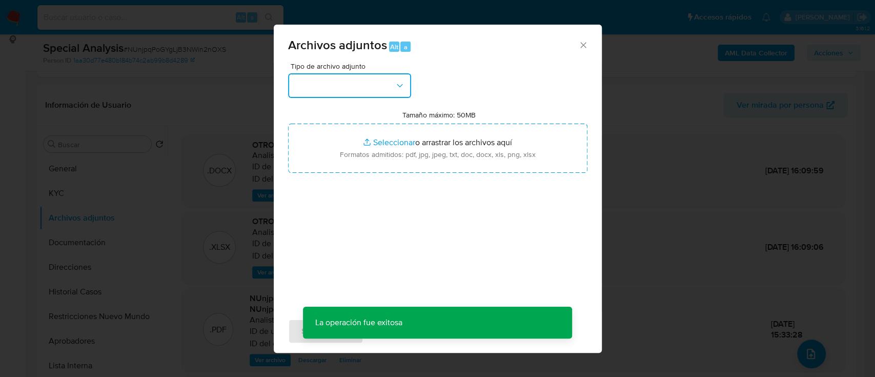
click at [360, 88] on button "button" at bounding box center [349, 85] width 123 height 25
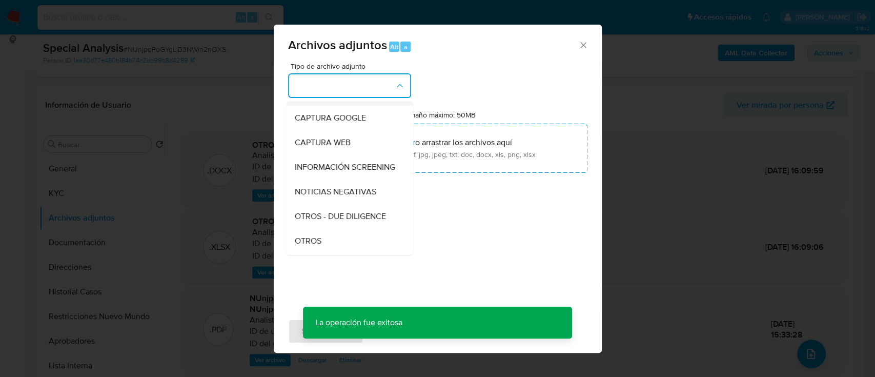
scroll to position [136, 0]
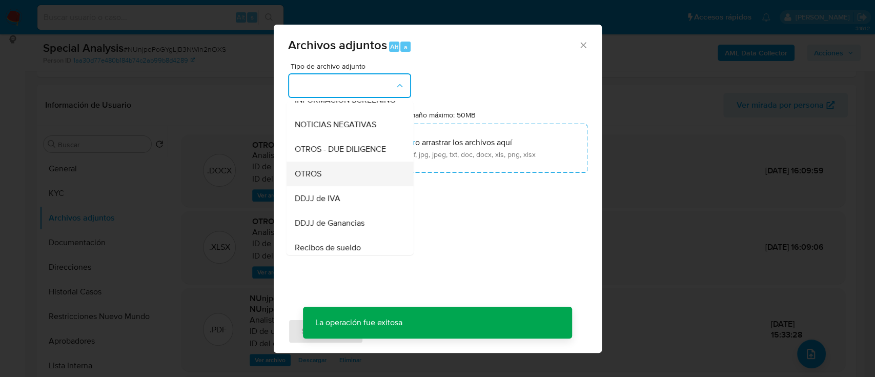
click at [337, 186] on div "OTROS" at bounding box center [346, 174] width 105 height 25
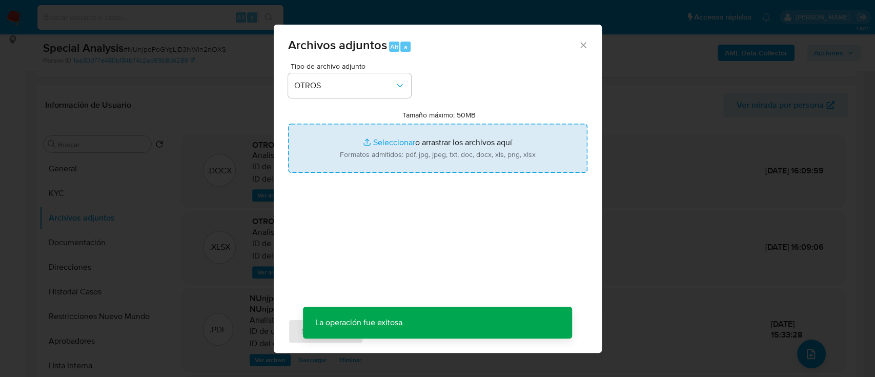
click at [384, 162] on input "Tamaño máximo: 50MB Seleccionar archivos" at bounding box center [437, 148] width 299 height 49
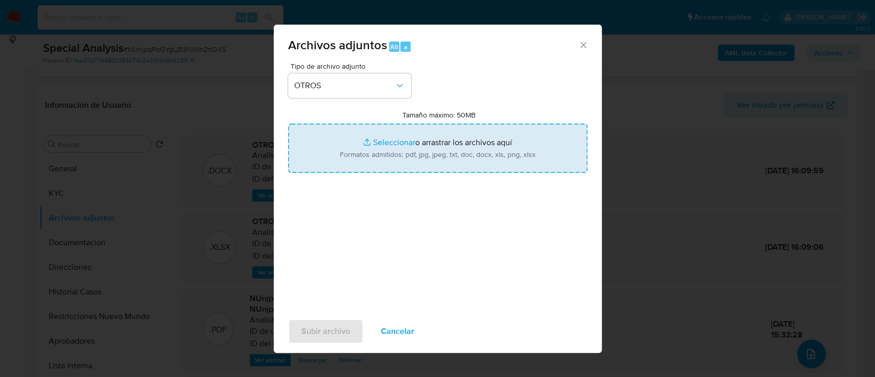
type input "C:\fakepath\692793172 - Explicacion cliente.pdf"
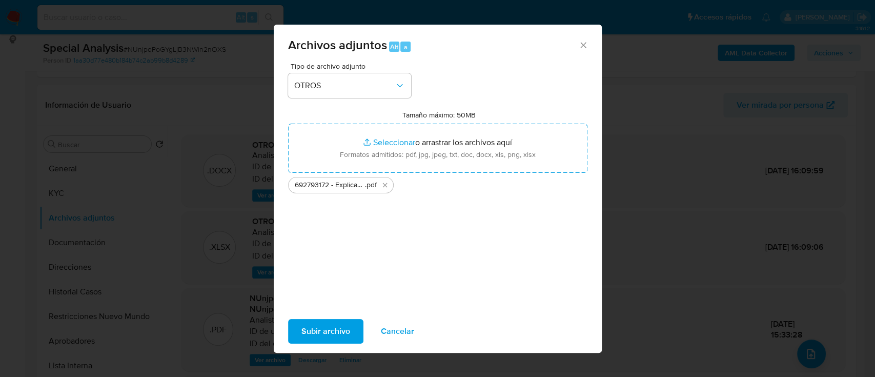
click at [342, 323] on span "Subir archivo" at bounding box center [325, 331] width 49 height 23
click at [386, 187] on icon "Eliminar 692793172 - Explicacion cliente.pdf" at bounding box center [385, 185] width 5 height 5
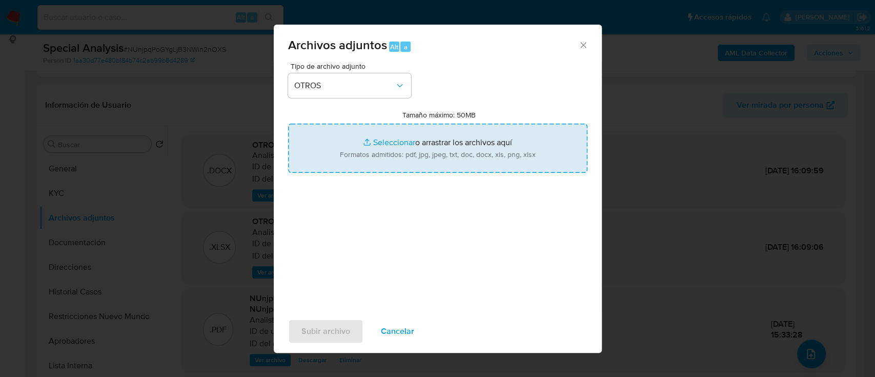
click at [425, 149] on input "Tamaño máximo: 50MB Seleccionar archivos" at bounding box center [437, 148] width 299 height 49
type input "C:\fakepath\692793172 - Explicacion.pdf"
click at [328, 334] on span "Subir archivo" at bounding box center [325, 331] width 49 height 23
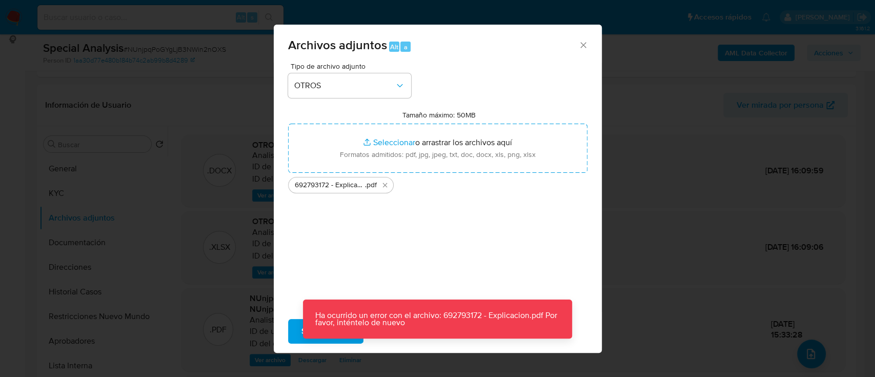
click at [590, 45] on div "Archivos adjuntos Alt a" at bounding box center [438, 44] width 328 height 38
drag, startPoint x: 584, startPoint y: 42, endPoint x: 507, endPoint y: 105, distance: 99.1
click at [583, 42] on icon "Cerrar" at bounding box center [583, 45] width 10 height 10
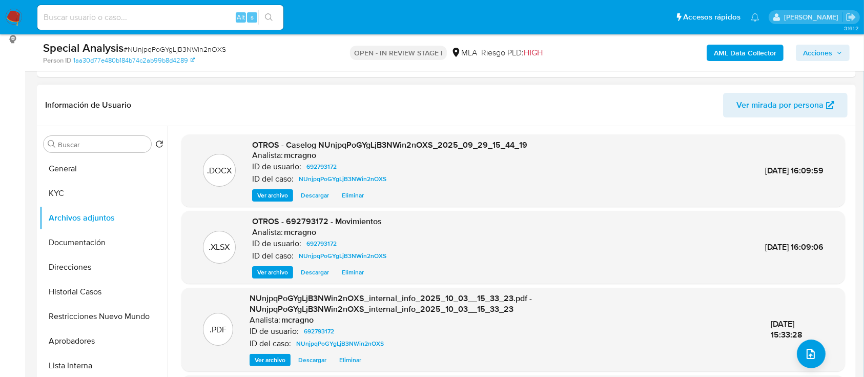
click at [363, 191] on span "Eliminar" at bounding box center [353, 195] width 22 height 10
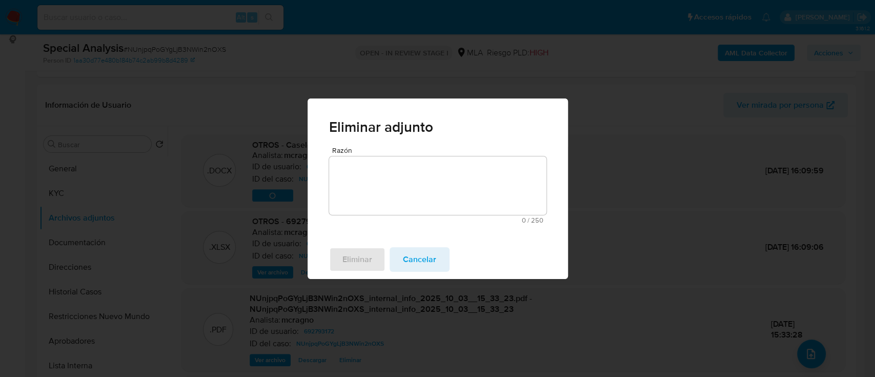
click at [427, 174] on textarea "Razón" at bounding box center [437, 185] width 217 height 58
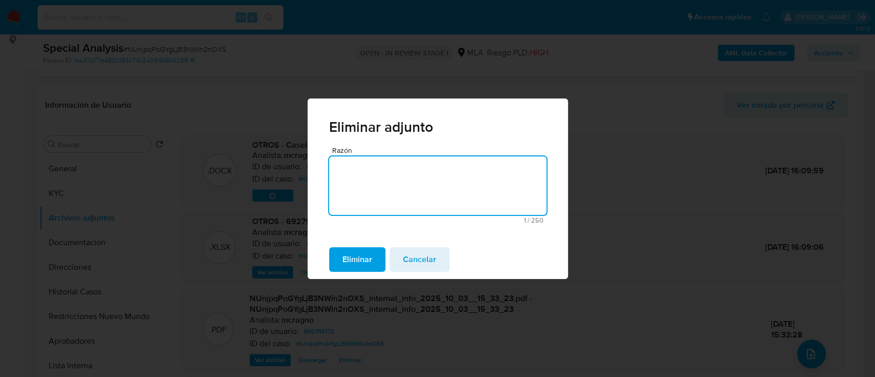
click at [354, 254] on span "Eliminar" at bounding box center [358, 259] width 30 height 23
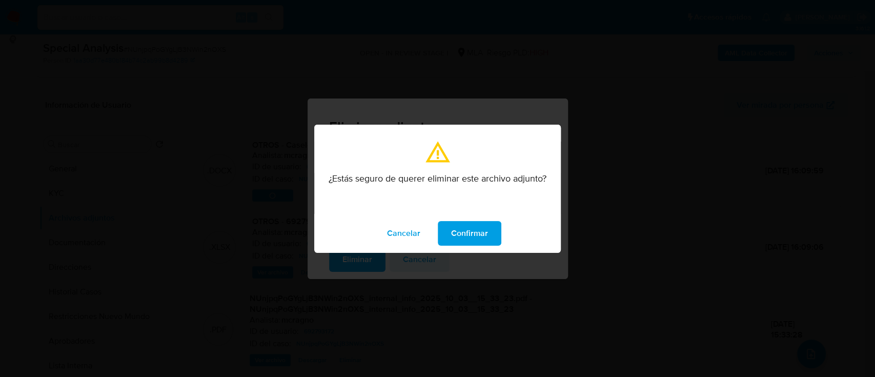
click at [466, 241] on span "Confirmar" at bounding box center [469, 233] width 37 height 23
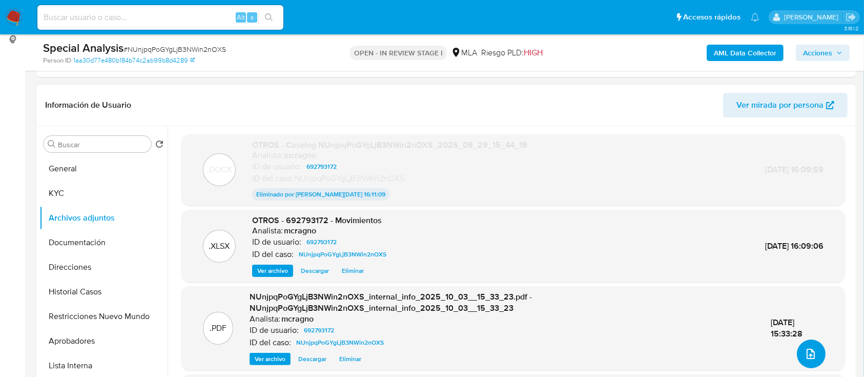
click at [812, 341] on button "upload-file" at bounding box center [811, 353] width 29 height 29
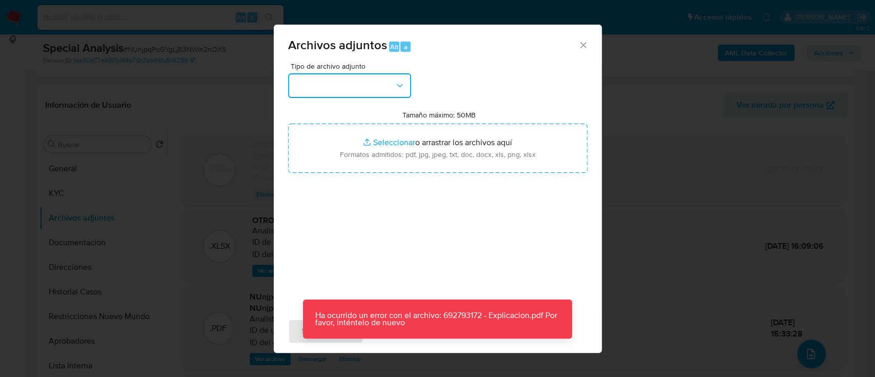
click at [375, 94] on button "button" at bounding box center [349, 85] width 123 height 25
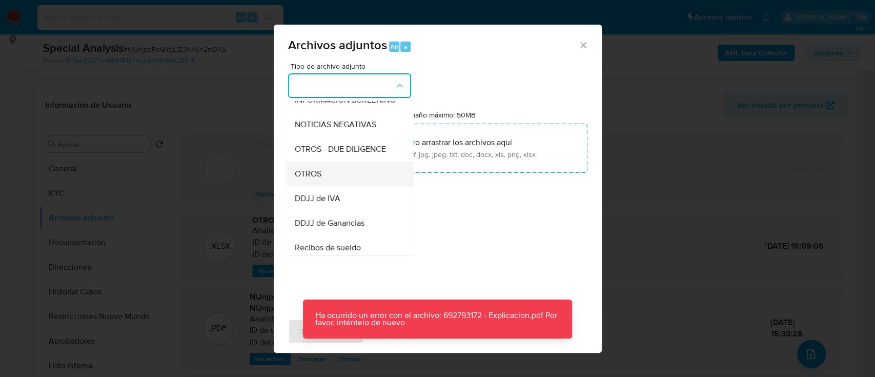
click at [344, 181] on div "OTROS" at bounding box center [346, 174] width 105 height 25
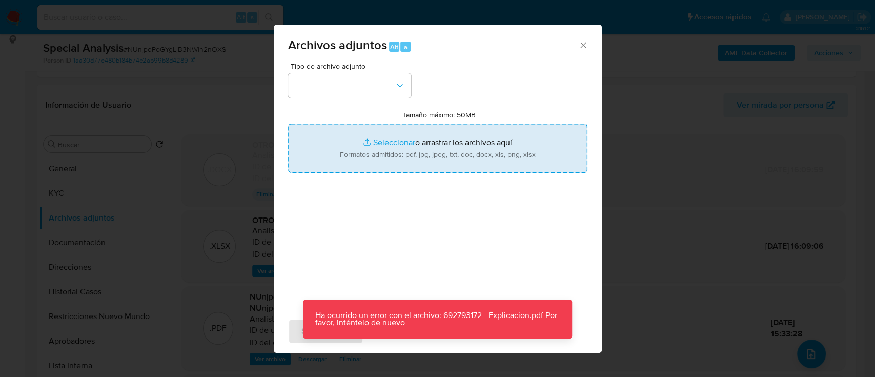
click at [418, 155] on input "Tamaño máximo: 50MB Seleccionar archivos" at bounding box center [437, 148] width 299 height 49
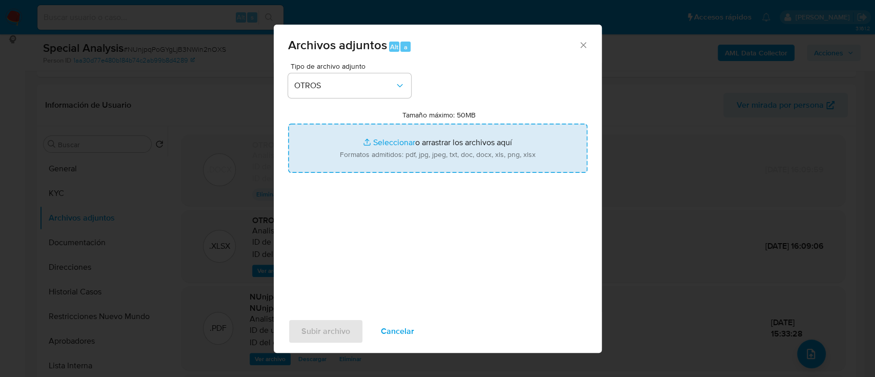
type input "C:\fakepath\Caselog NUnjpqPoGYgLjB3NWin2nOXS_2025_09_29_15_44_19..docx"
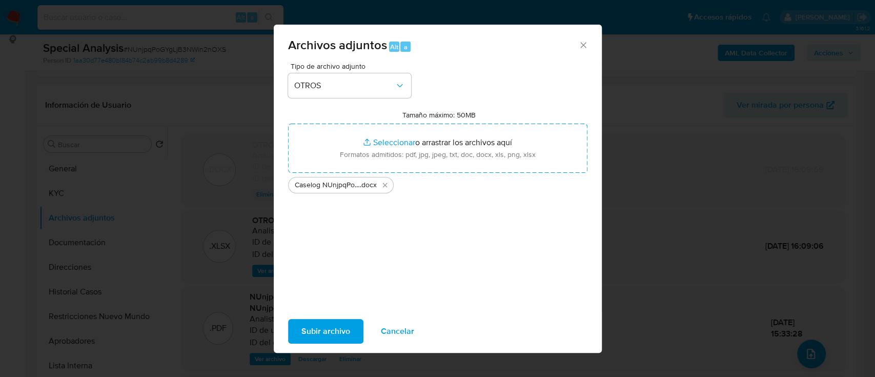
click at [336, 335] on span "Subir archivo" at bounding box center [325, 331] width 49 height 23
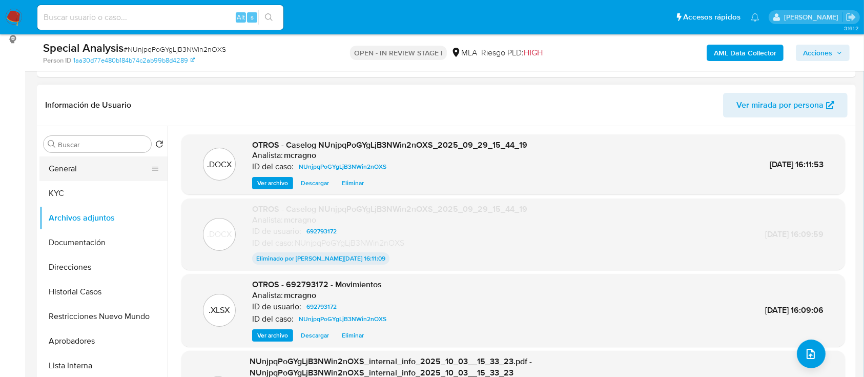
click at [97, 168] on button "General" at bounding box center [99, 168] width 120 height 25
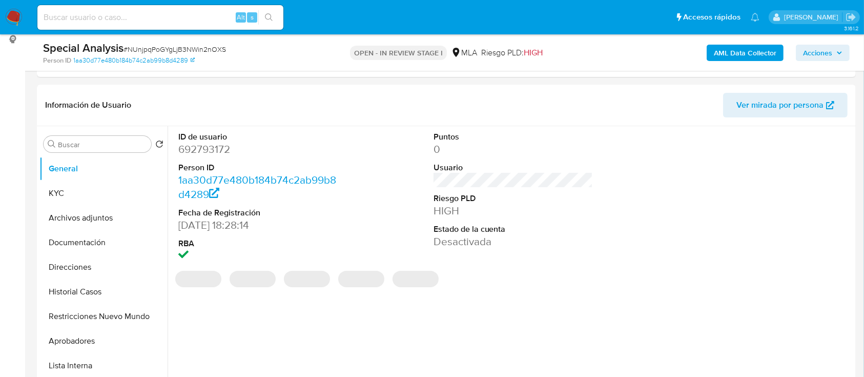
click at [837, 54] on icon "button" at bounding box center [840, 53] width 6 height 6
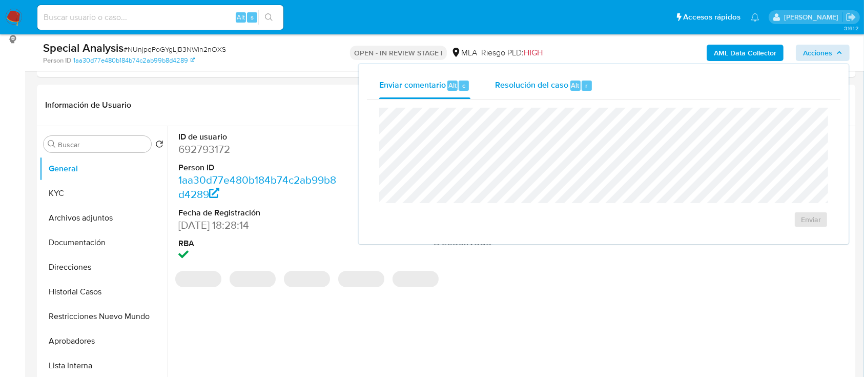
click at [587, 87] on div "r" at bounding box center [587, 85] width 10 height 10
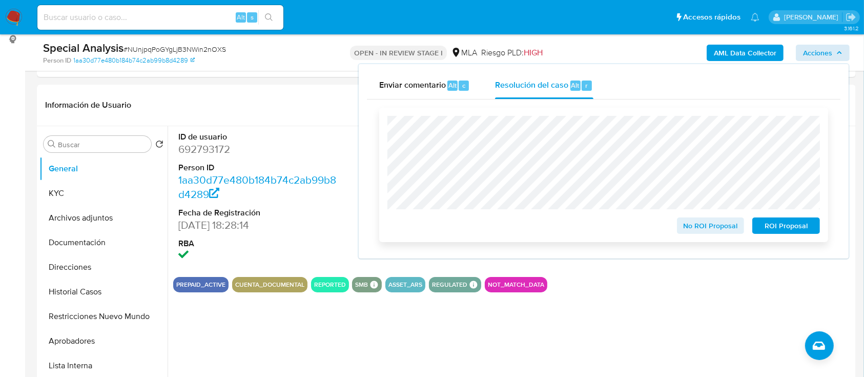
click at [780, 233] on span "ROI Proposal" at bounding box center [786, 225] width 53 height 14
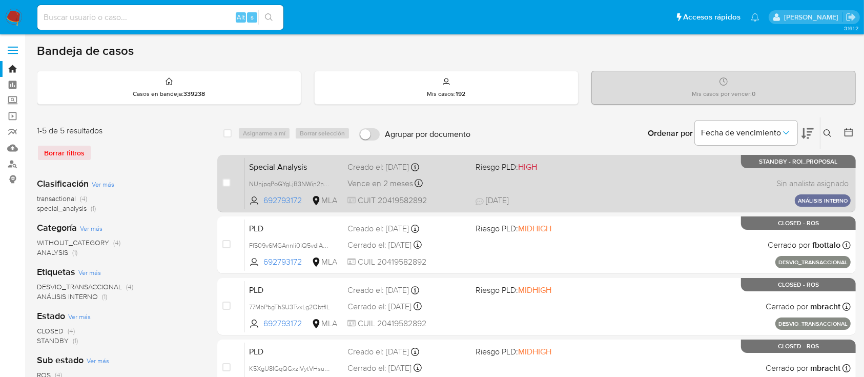
click at [600, 167] on div "Special Analysis NUnjpqPoGYgLjB3NWin2nOXS 692793172 MLA Riesgo PLD: HIGH Creado…" at bounding box center [548, 183] width 606 height 52
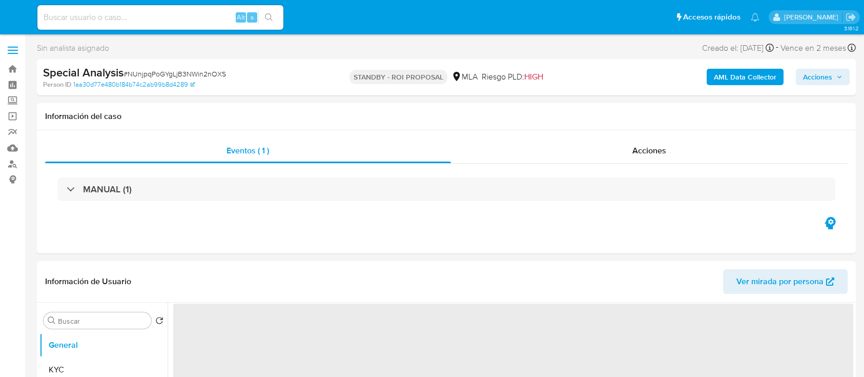
select select "10"
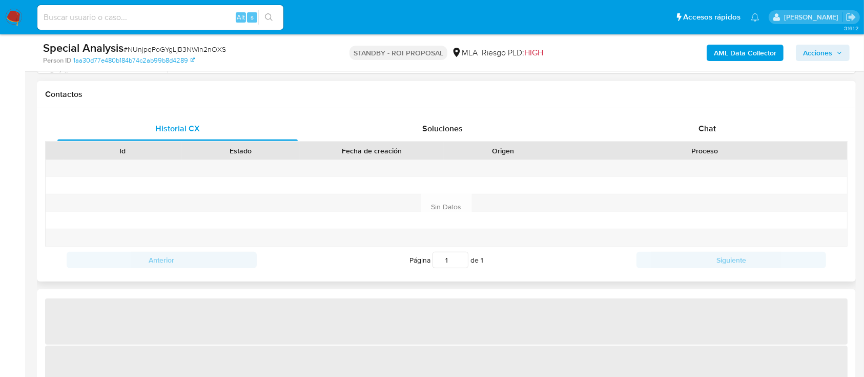
scroll to position [478, 0]
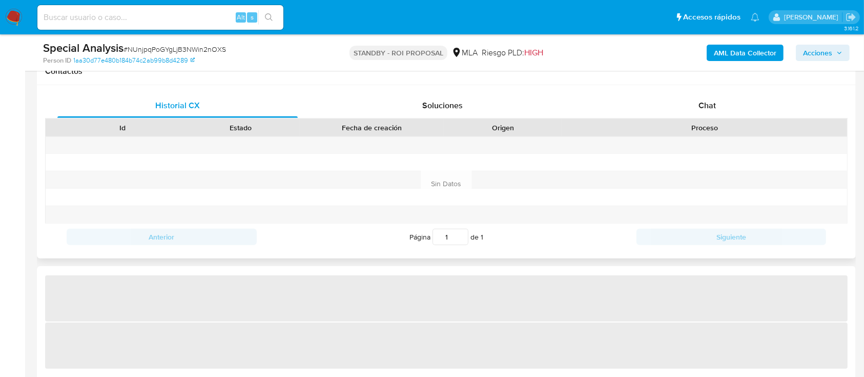
select select "10"
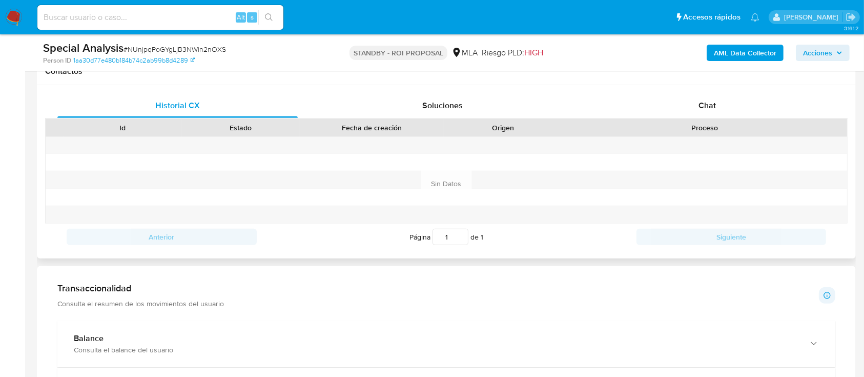
scroll to position [341, 0]
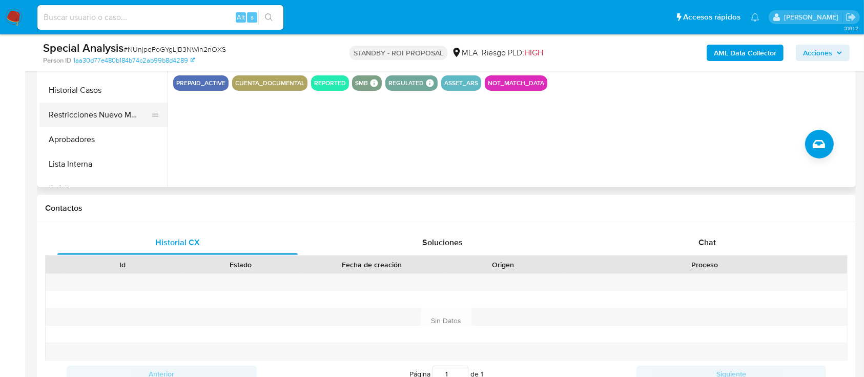
click at [111, 113] on button "Restricciones Nuevo Mundo" at bounding box center [99, 115] width 120 height 25
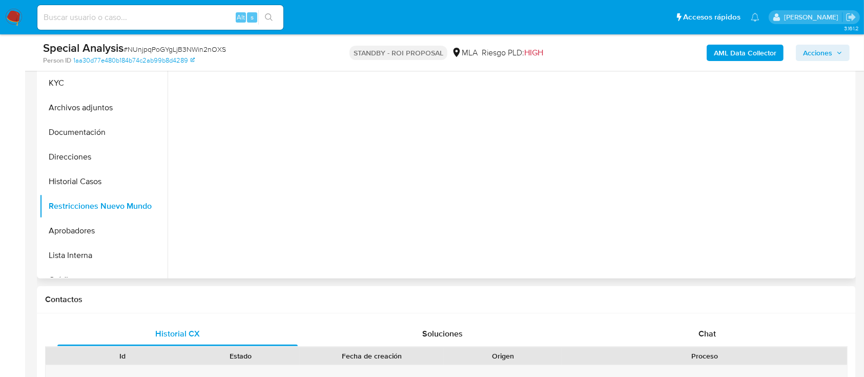
scroll to position [136, 0]
